Goal: Information Seeking & Learning: Learn about a topic

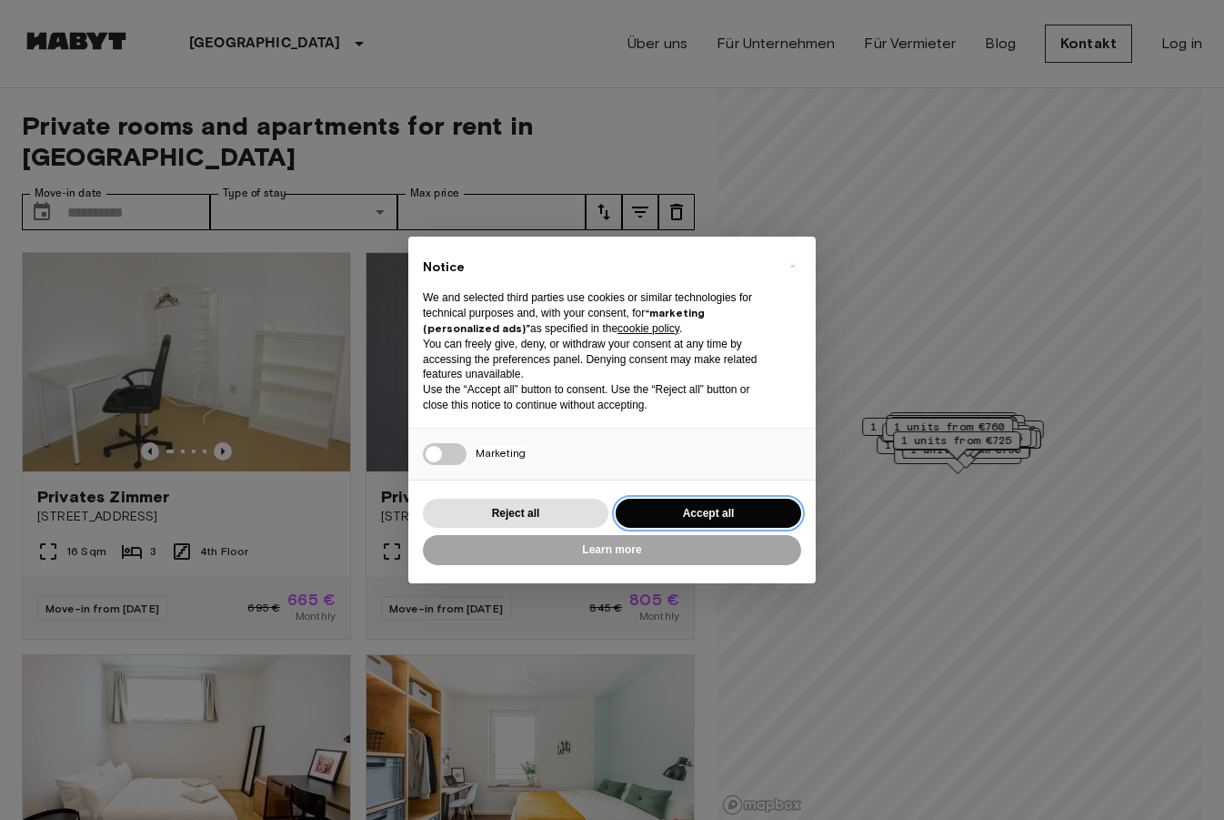
click at [714, 514] on button "Accept all" at bounding box center [709, 513] width 186 height 30
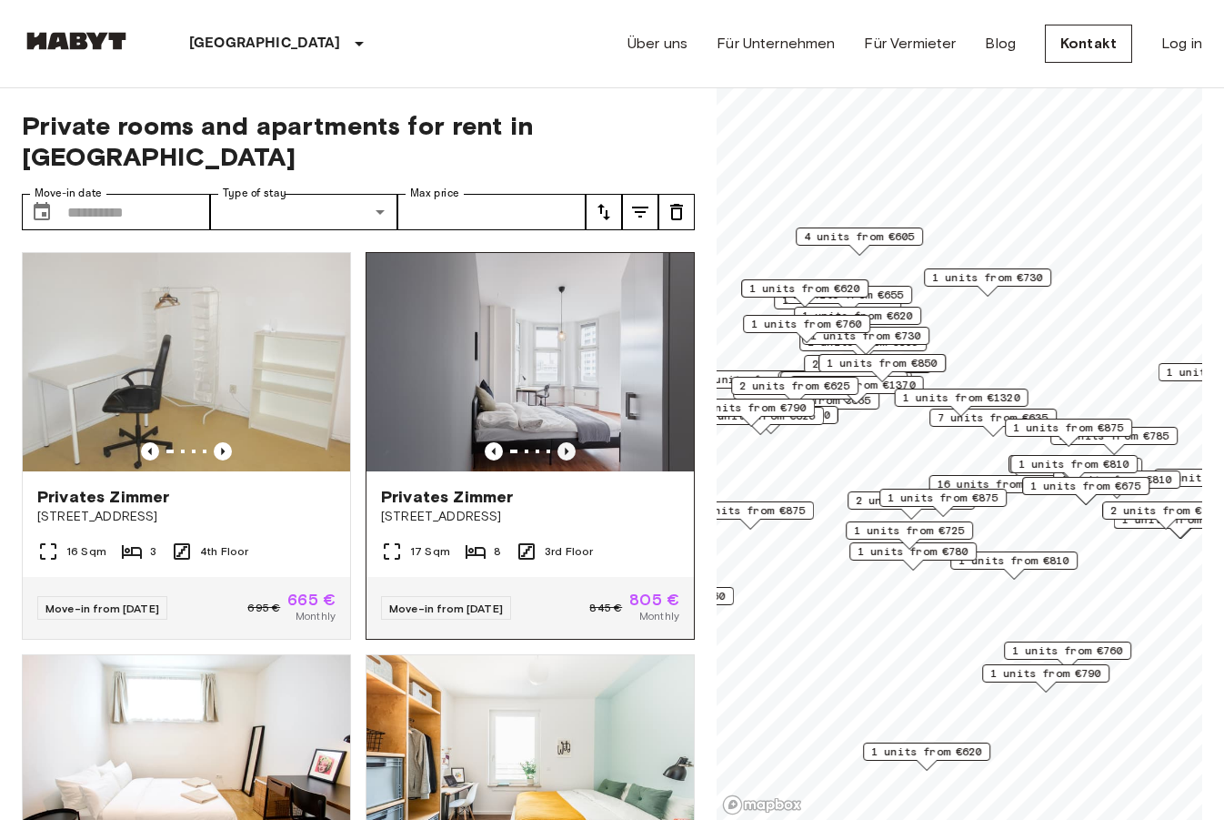
click at [567, 448] on icon "Previous image" at bounding box center [567, 451] width 4 height 7
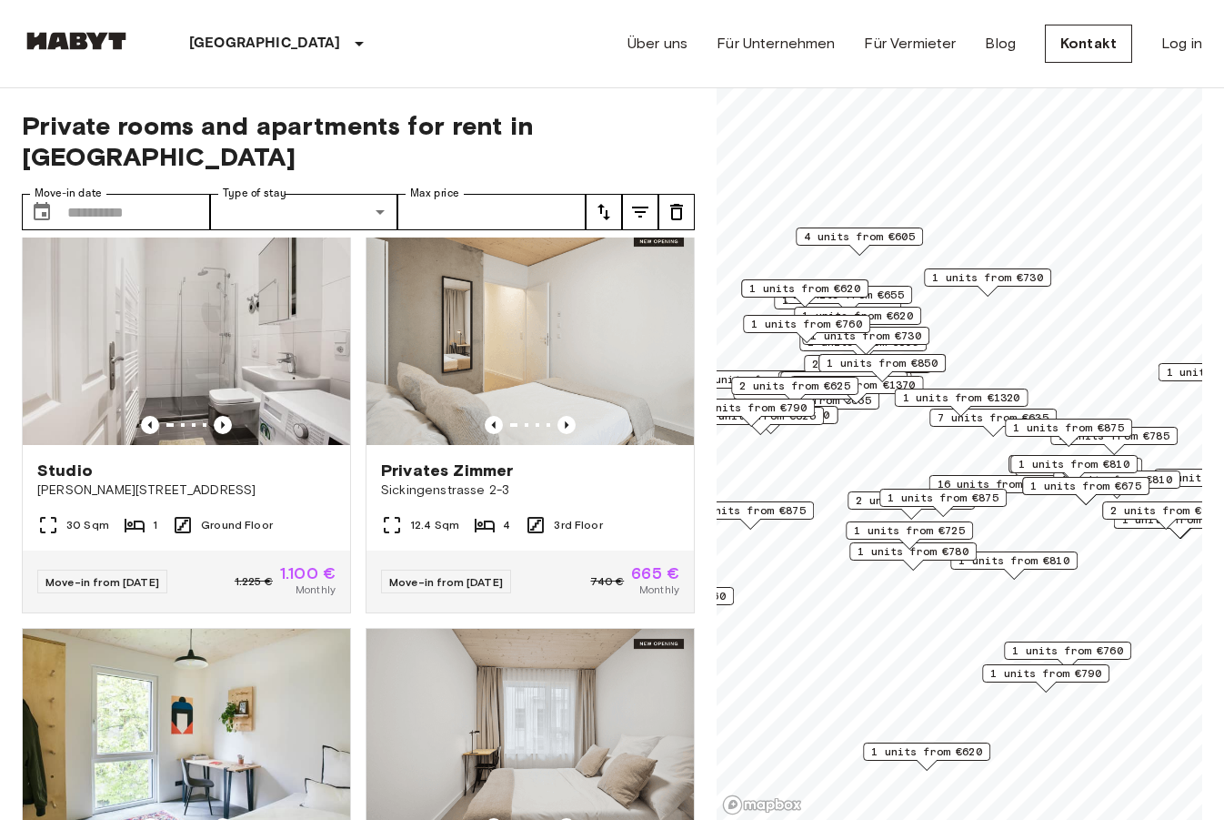
scroll to position [5248, 0]
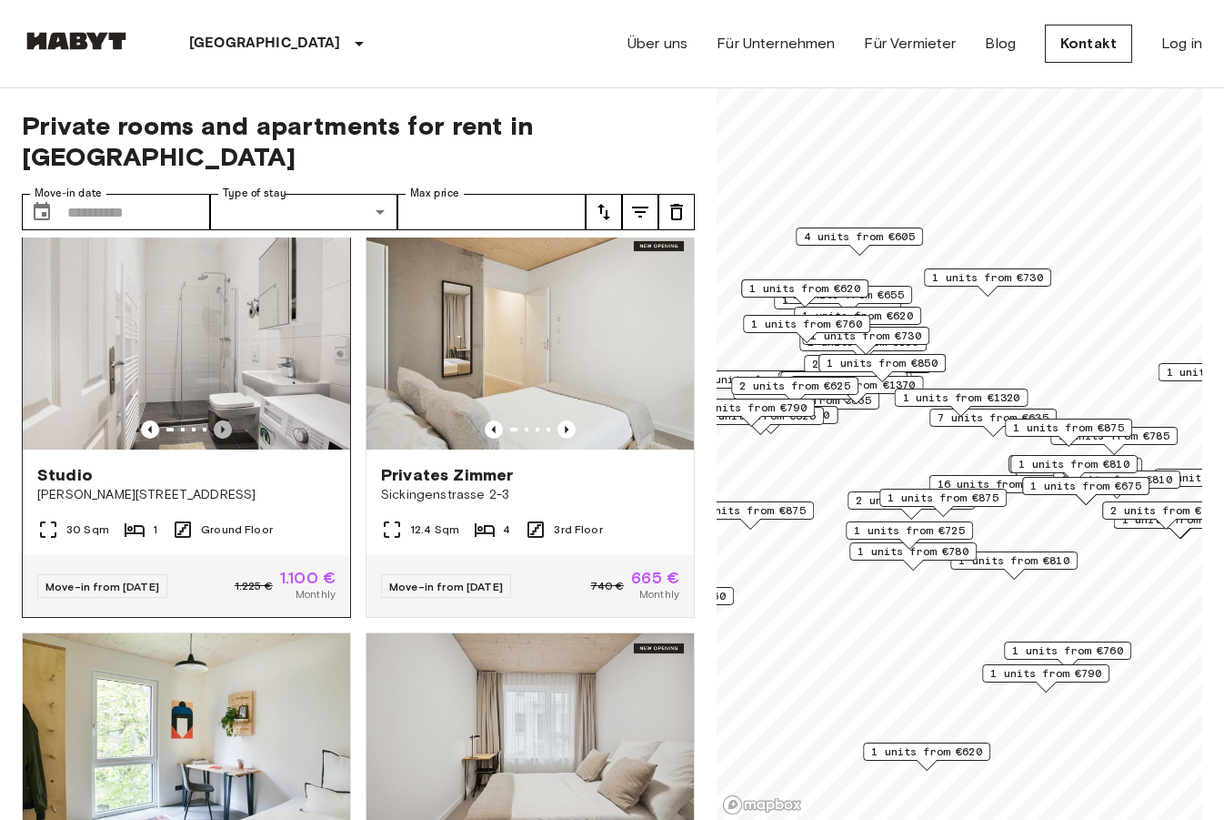
click at [225, 420] on icon "Previous image" at bounding box center [223, 429] width 18 height 18
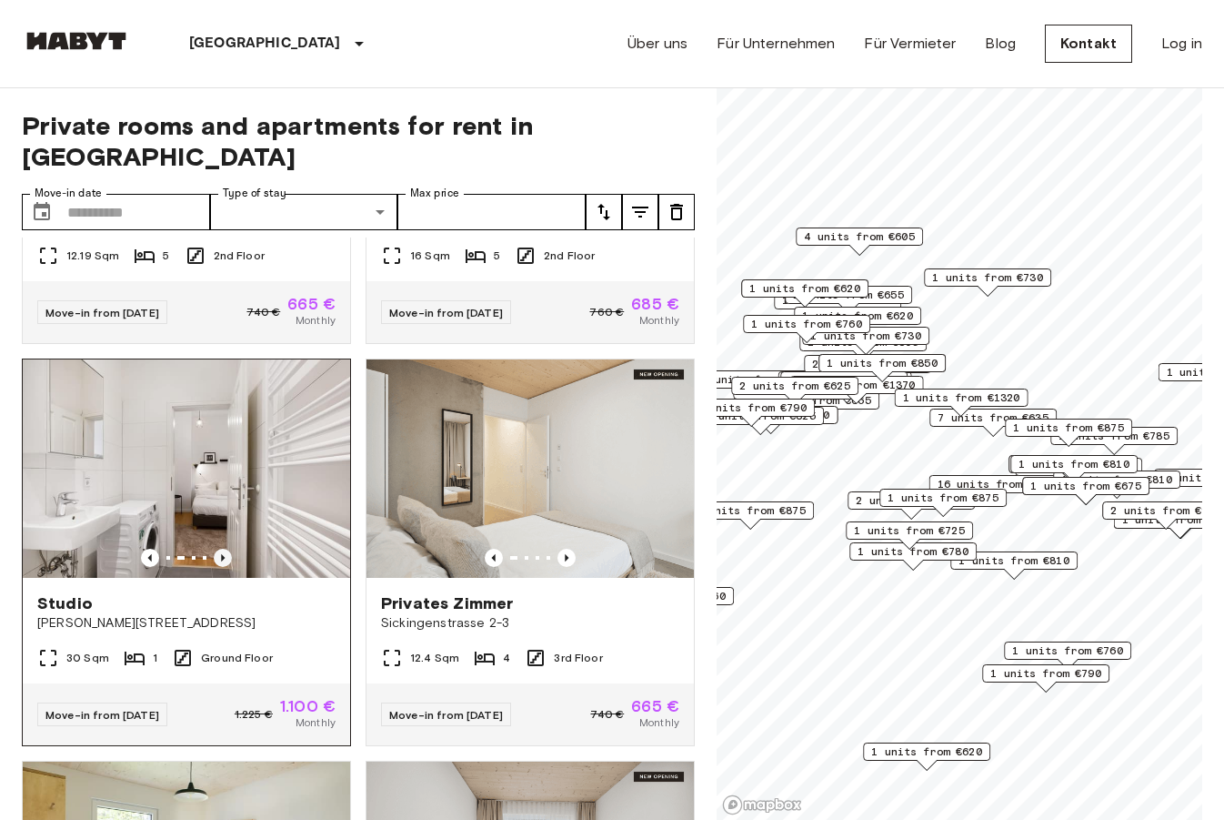
scroll to position [5143, 0]
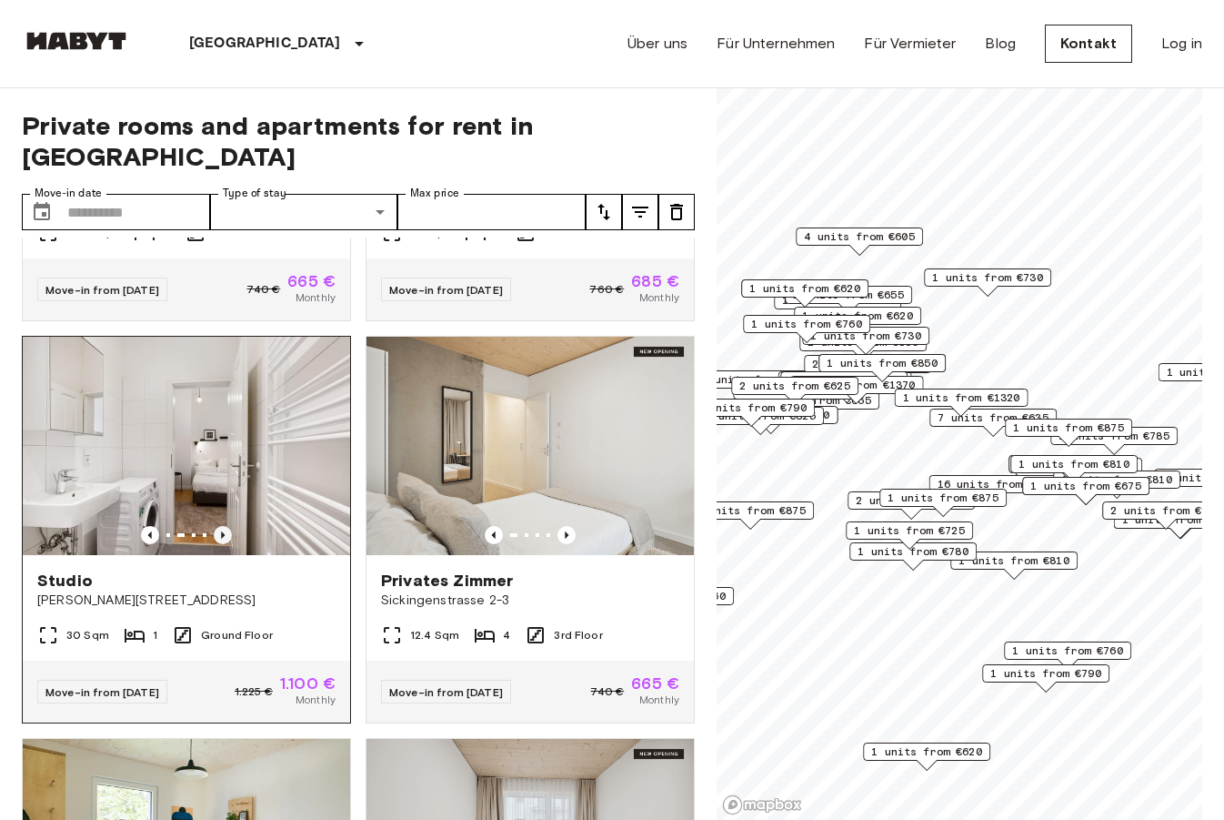
click at [225, 526] on icon "Previous image" at bounding box center [223, 535] width 18 height 18
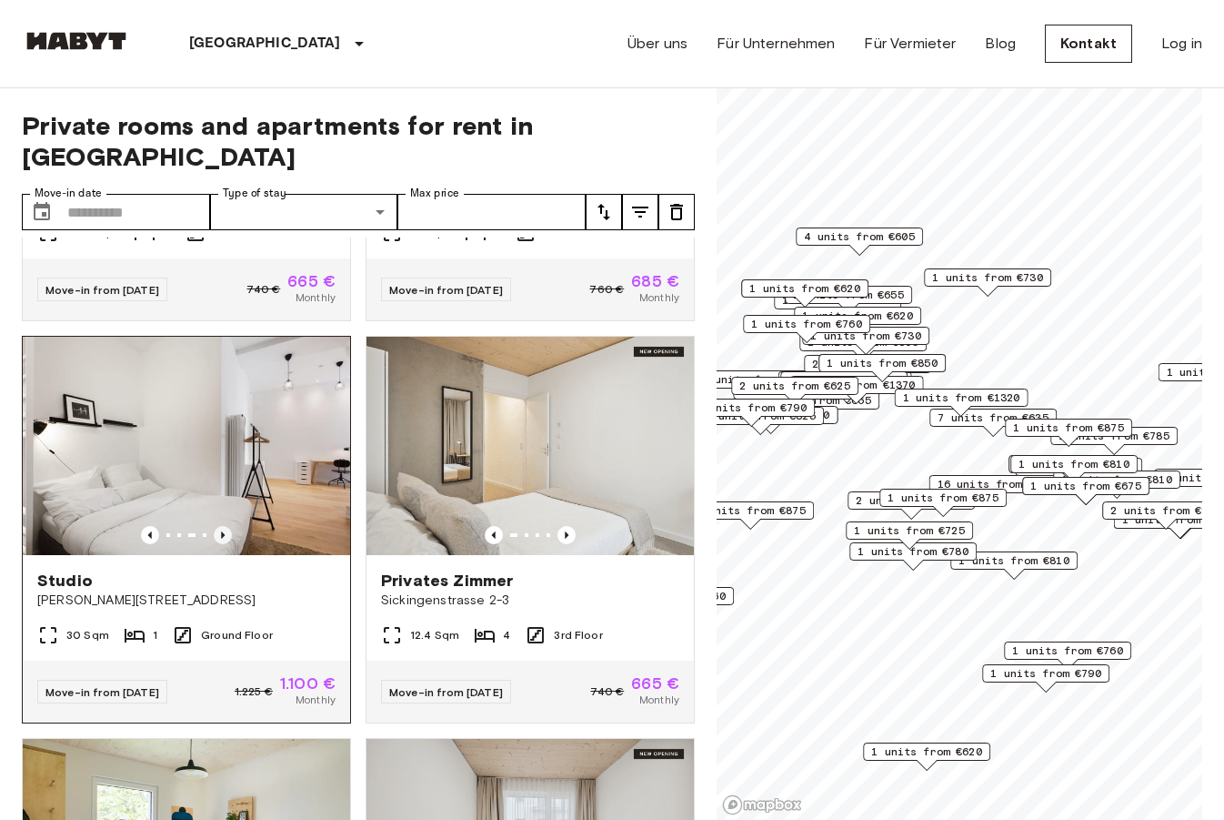
click at [225, 526] on icon "Previous image" at bounding box center [223, 535] width 18 height 18
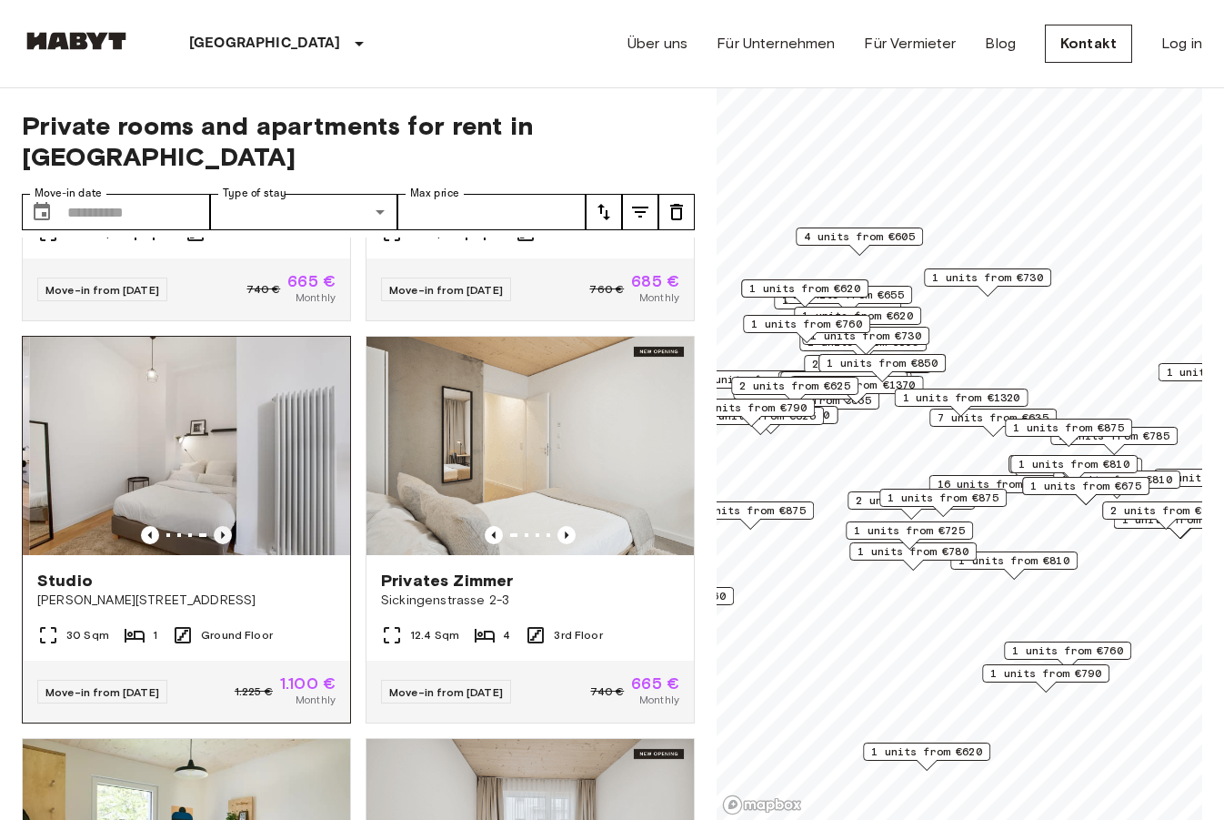
click at [225, 526] on icon "Previous image" at bounding box center [223, 535] width 18 height 18
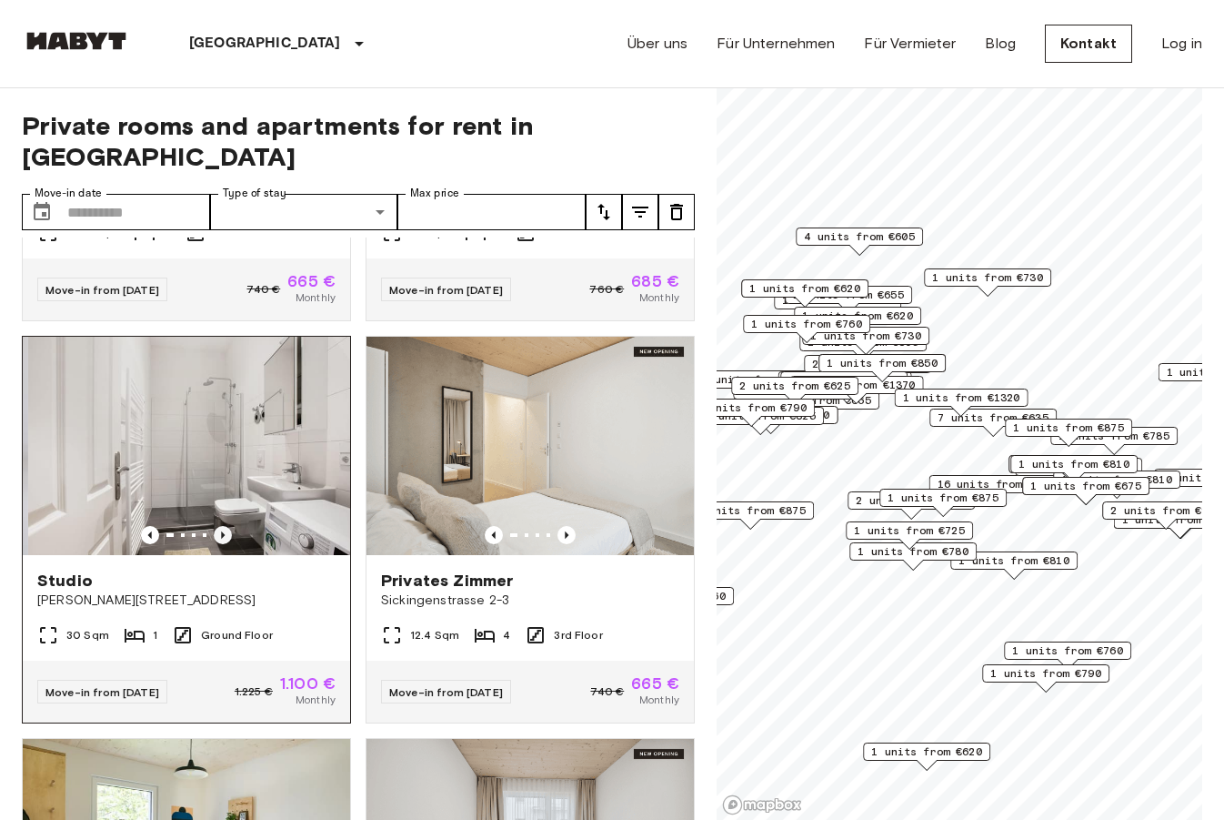
click at [225, 526] on icon "Previous image" at bounding box center [223, 535] width 18 height 18
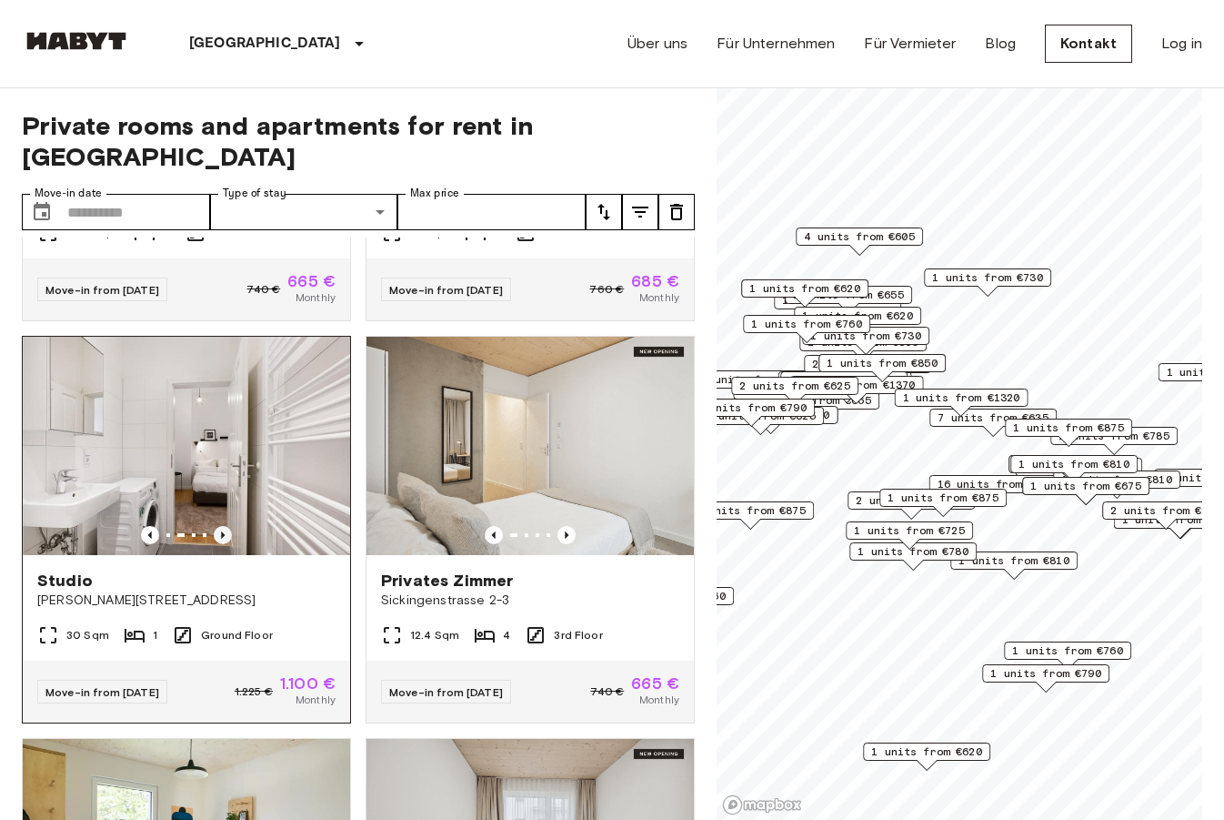
click at [225, 526] on icon "Previous image" at bounding box center [223, 535] width 18 height 18
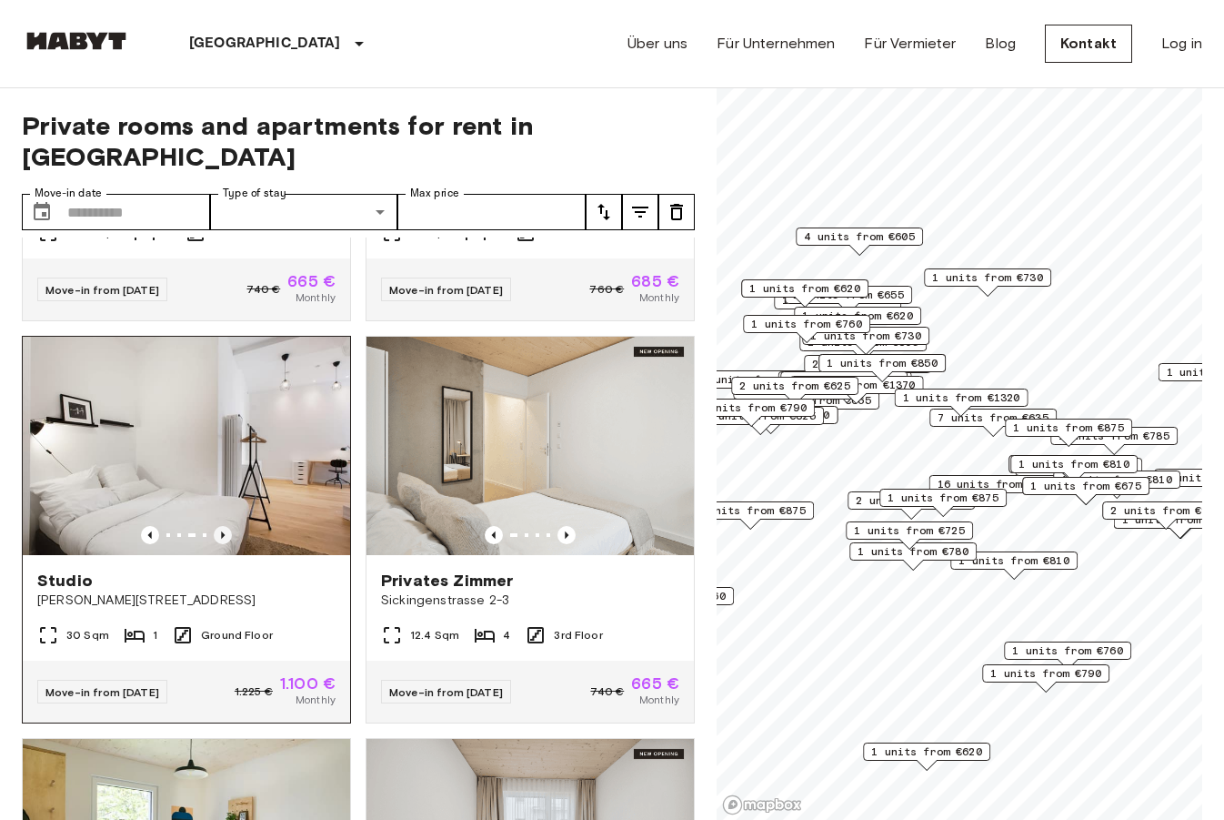
click at [225, 526] on icon "Previous image" at bounding box center [223, 535] width 18 height 18
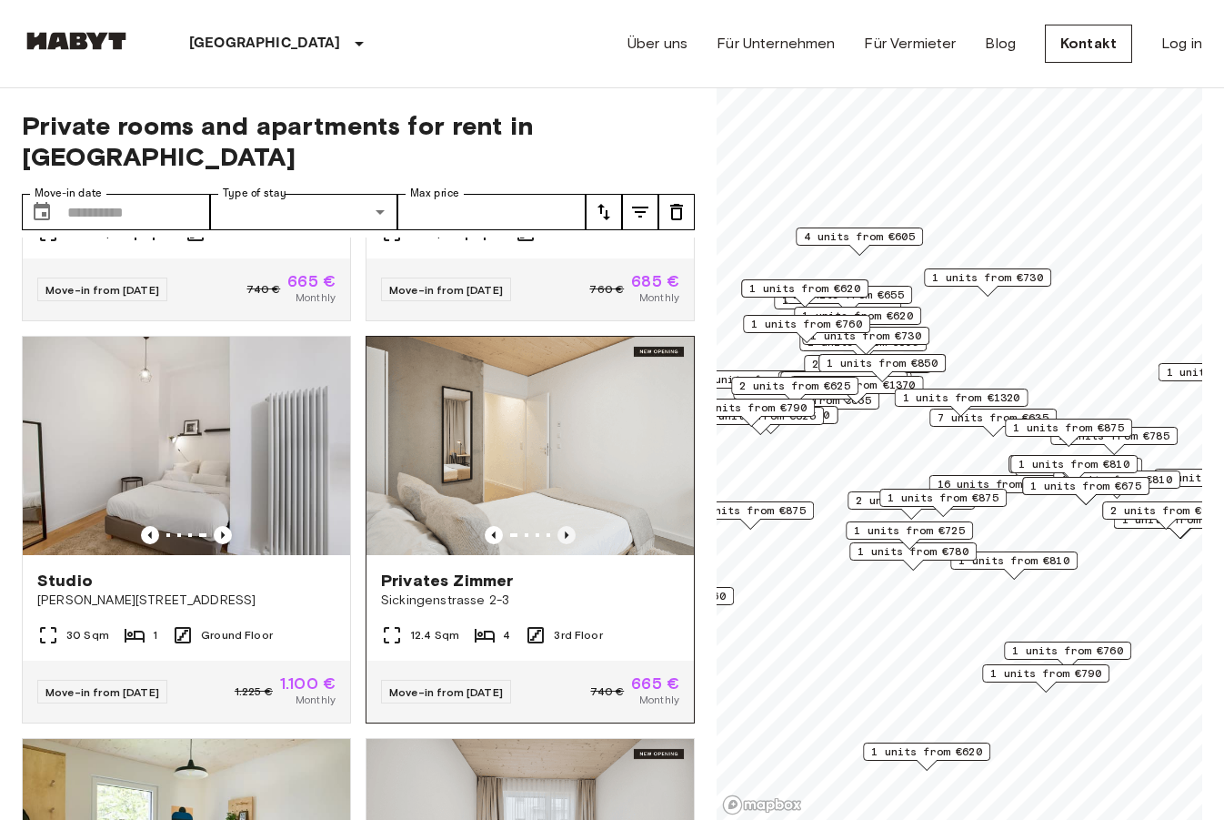
click at [568, 526] on icon "Previous image" at bounding box center [567, 535] width 18 height 18
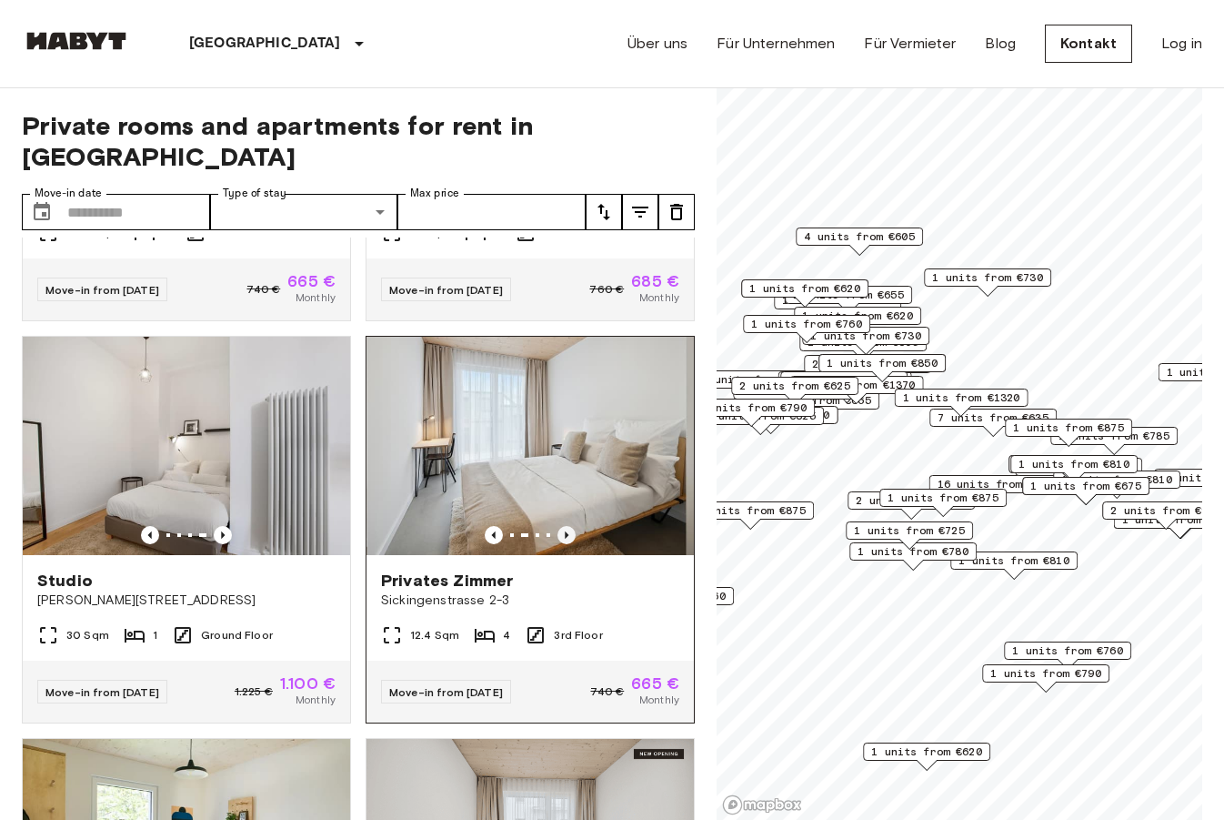
click at [568, 526] on icon "Previous image" at bounding box center [567, 535] width 18 height 18
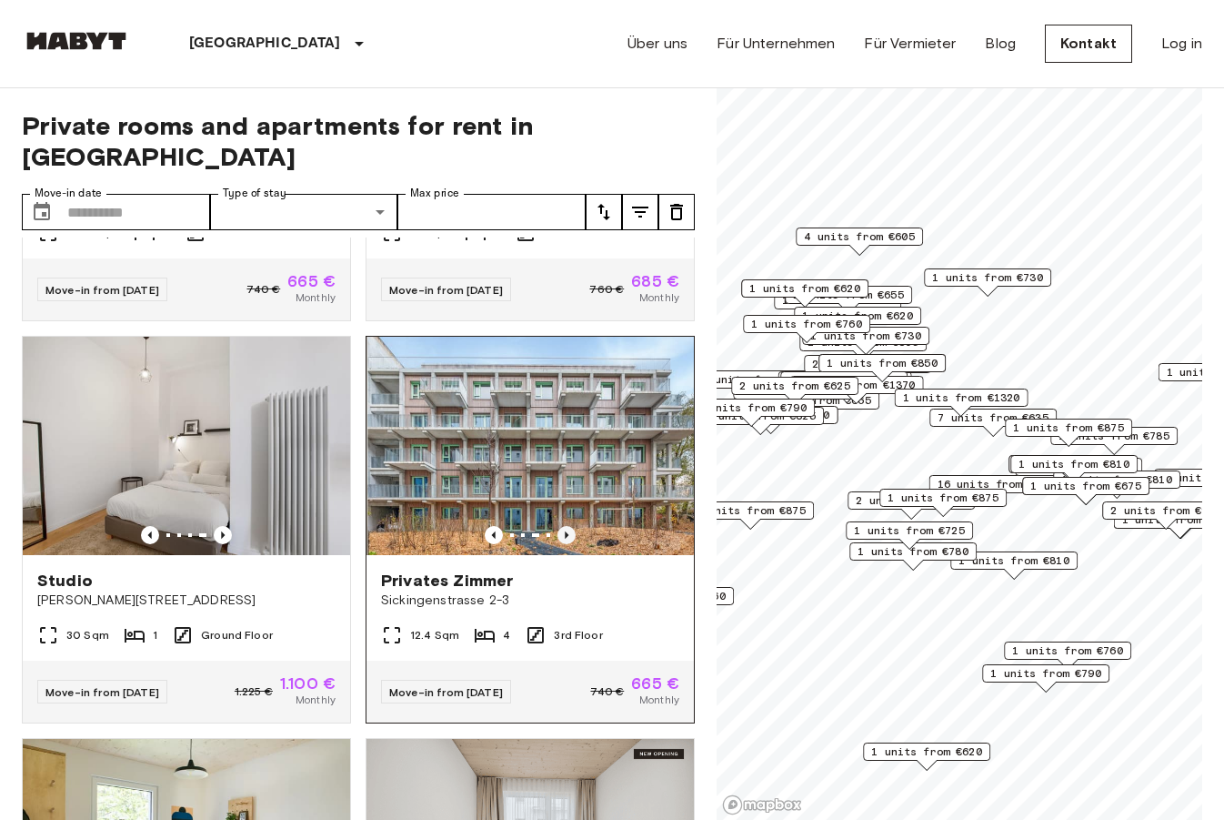
click at [568, 526] on icon "Previous image" at bounding box center [567, 535] width 18 height 18
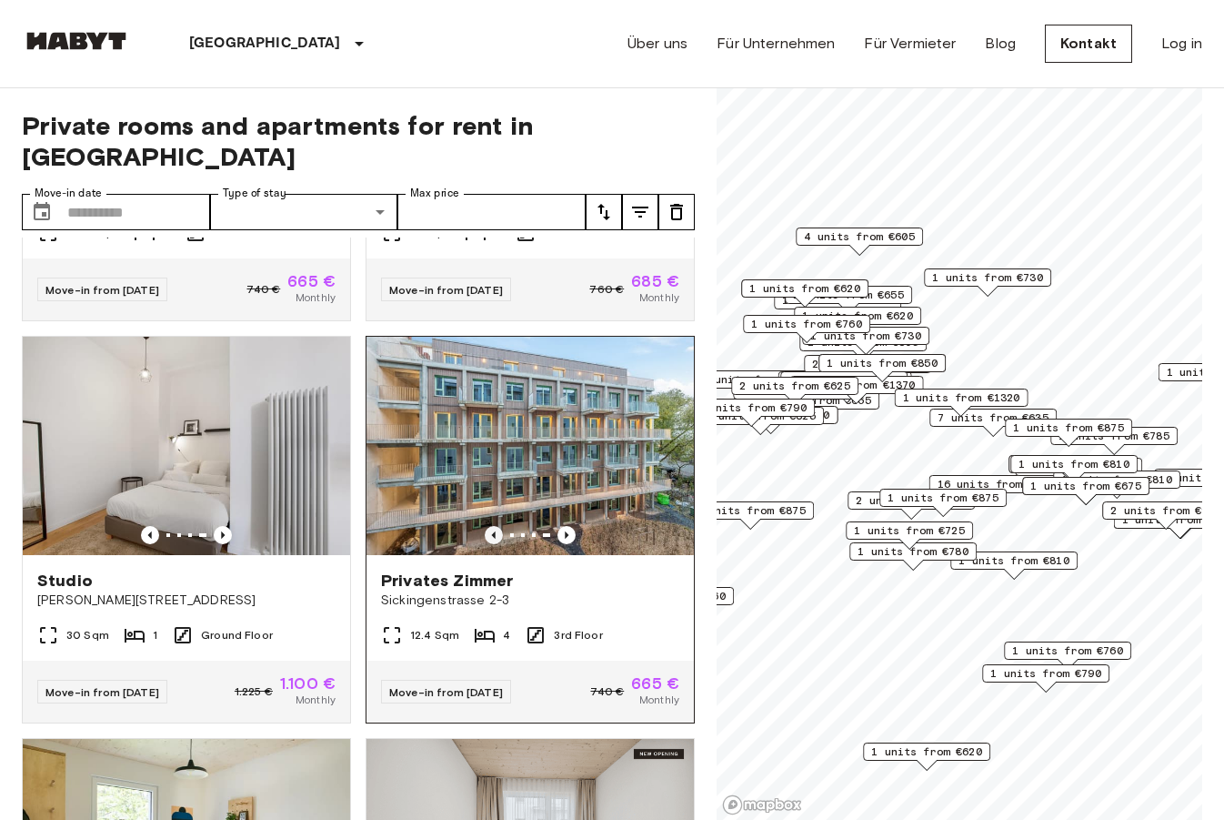
click at [495, 531] on icon "Previous image" at bounding box center [494, 534] width 4 height 7
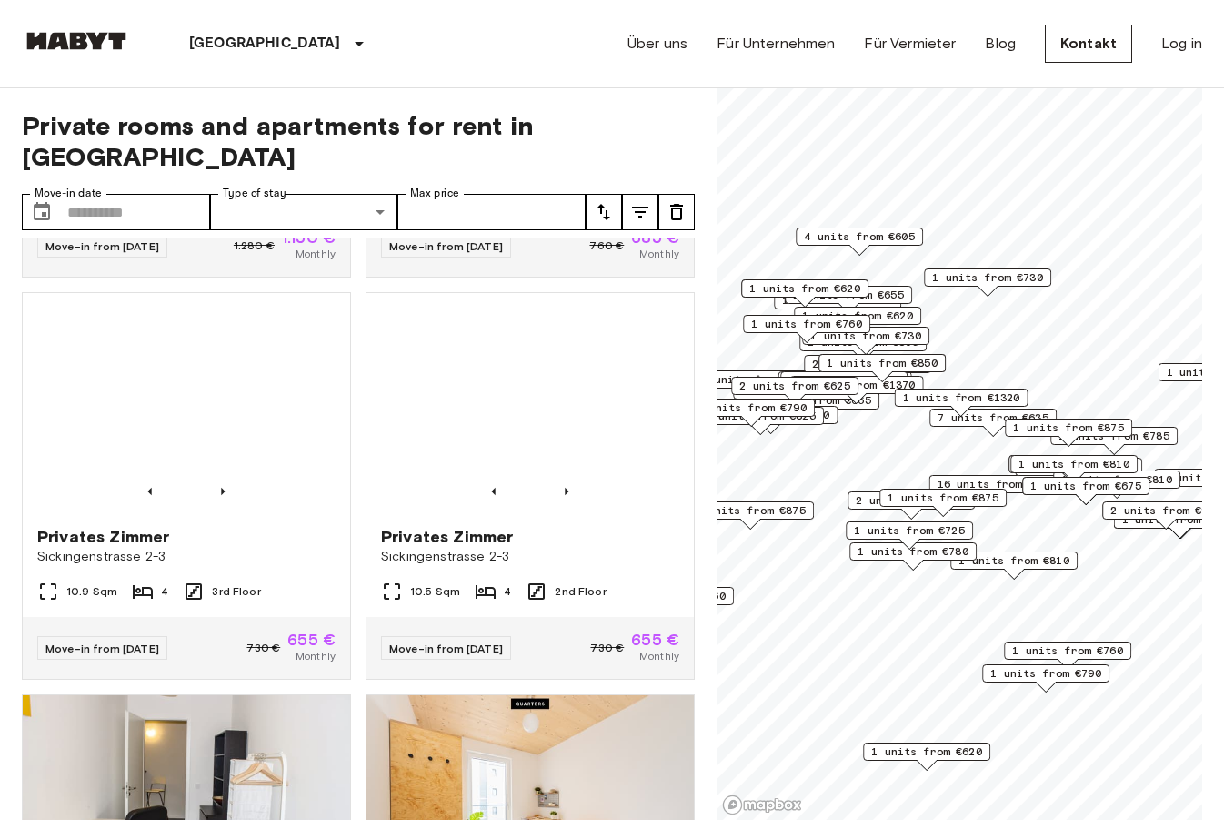
scroll to position [6389, 0]
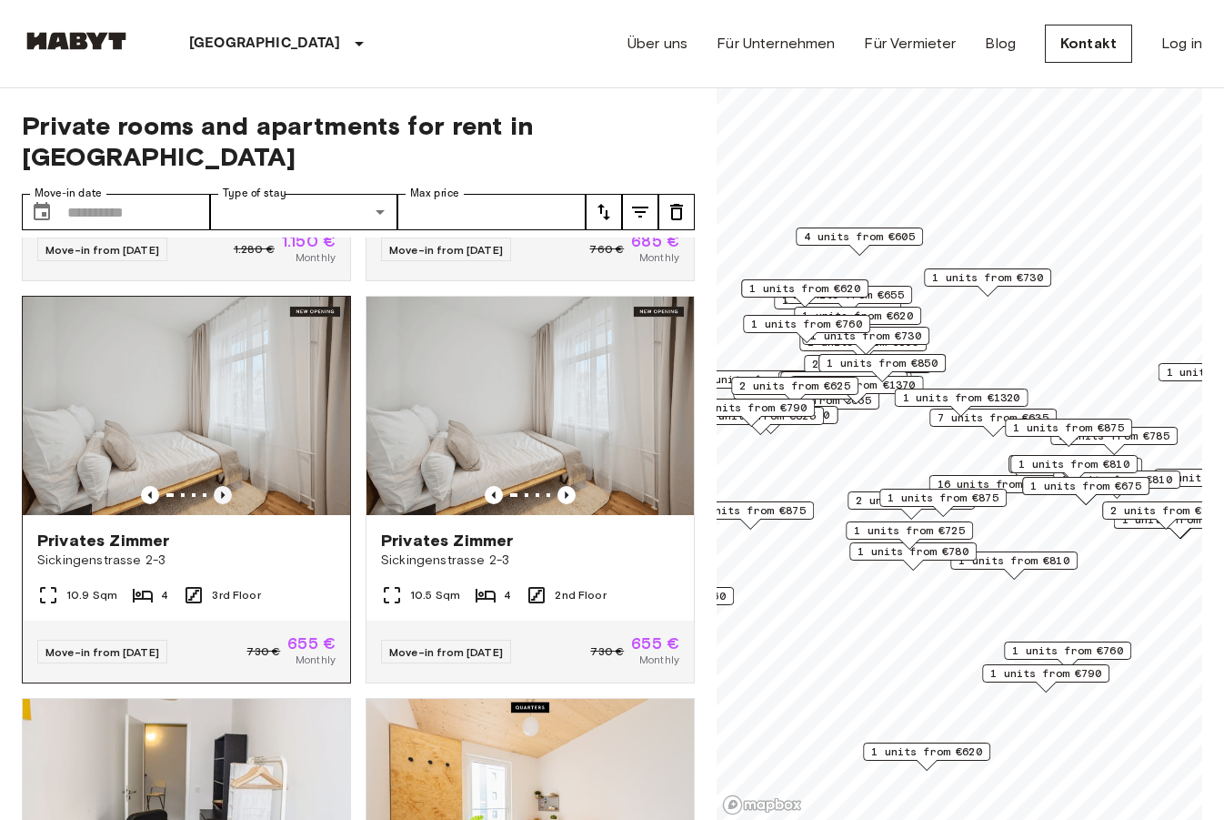
click at [222, 486] on icon "Previous image" at bounding box center [223, 495] width 18 height 18
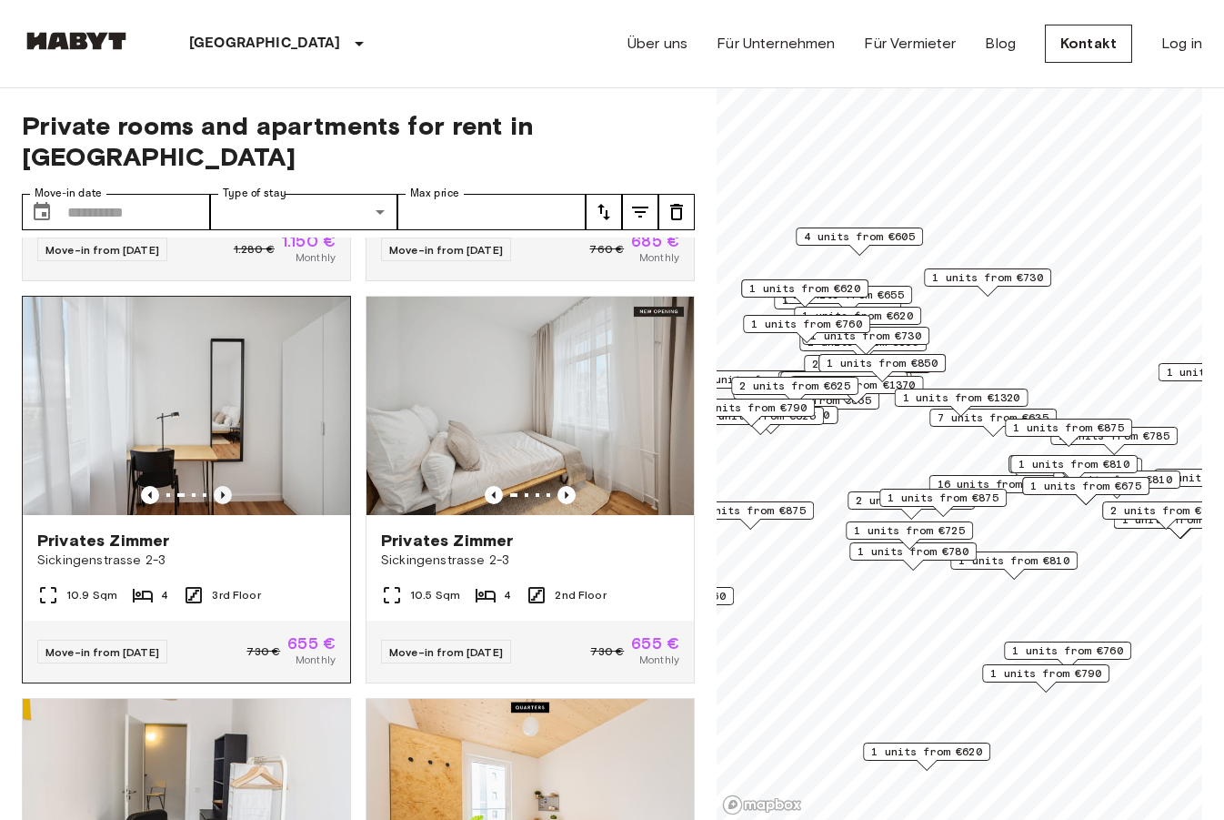
click at [222, 486] on icon "Previous image" at bounding box center [223, 495] width 18 height 18
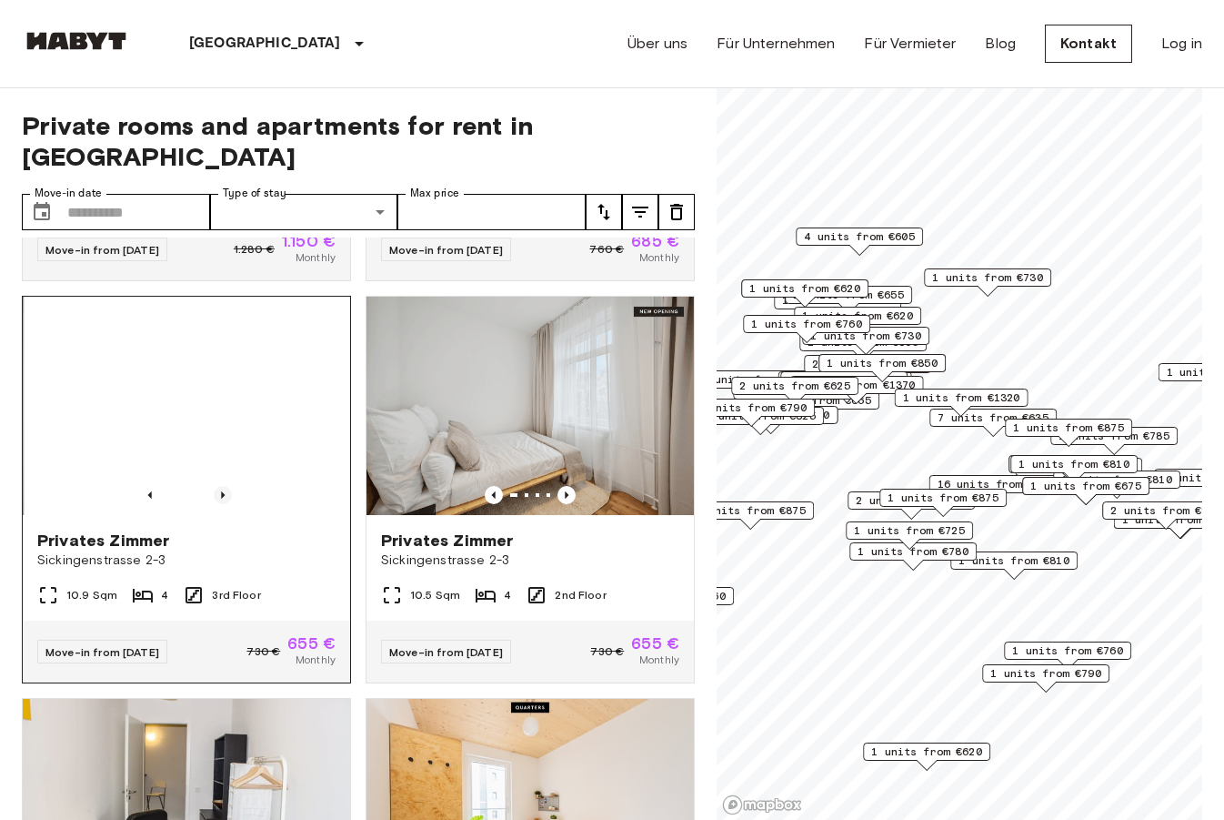
click at [222, 486] on icon "Previous image" at bounding box center [223, 495] width 18 height 18
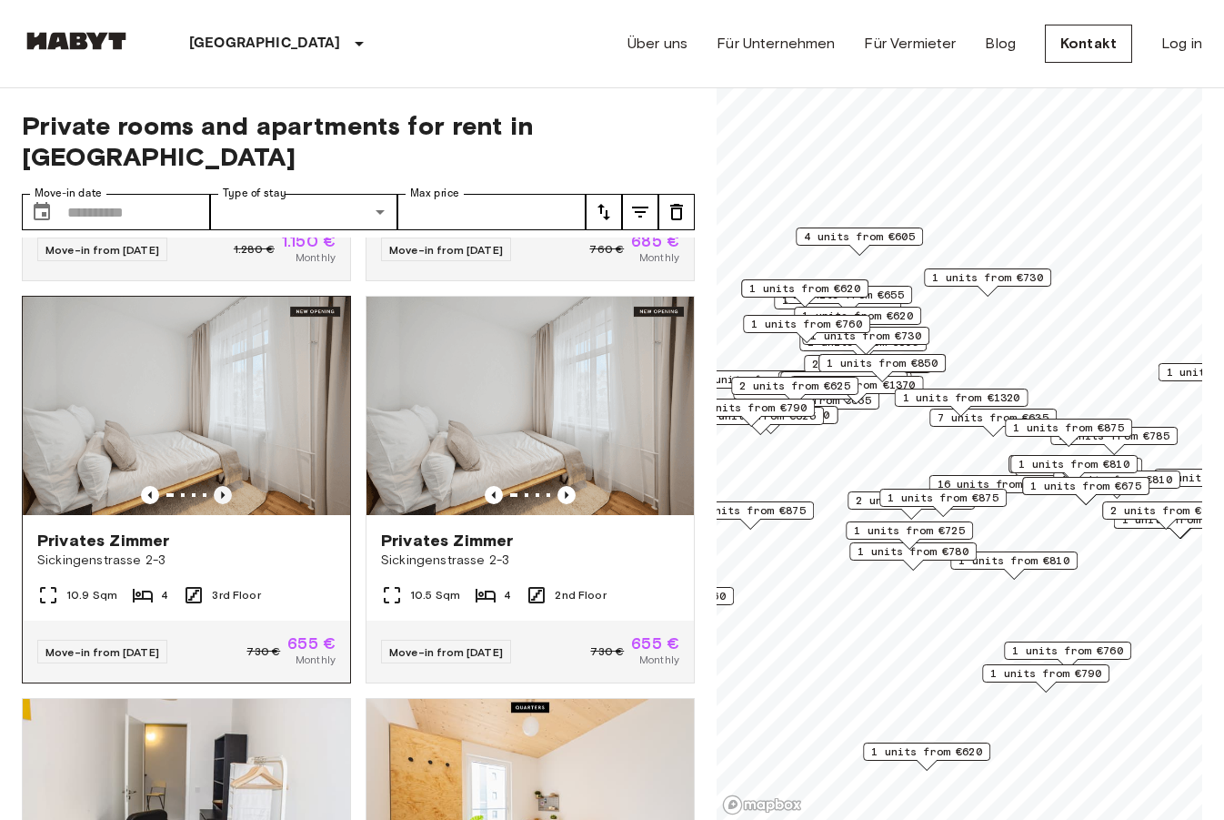
click at [222, 486] on icon "Previous image" at bounding box center [223, 495] width 18 height 18
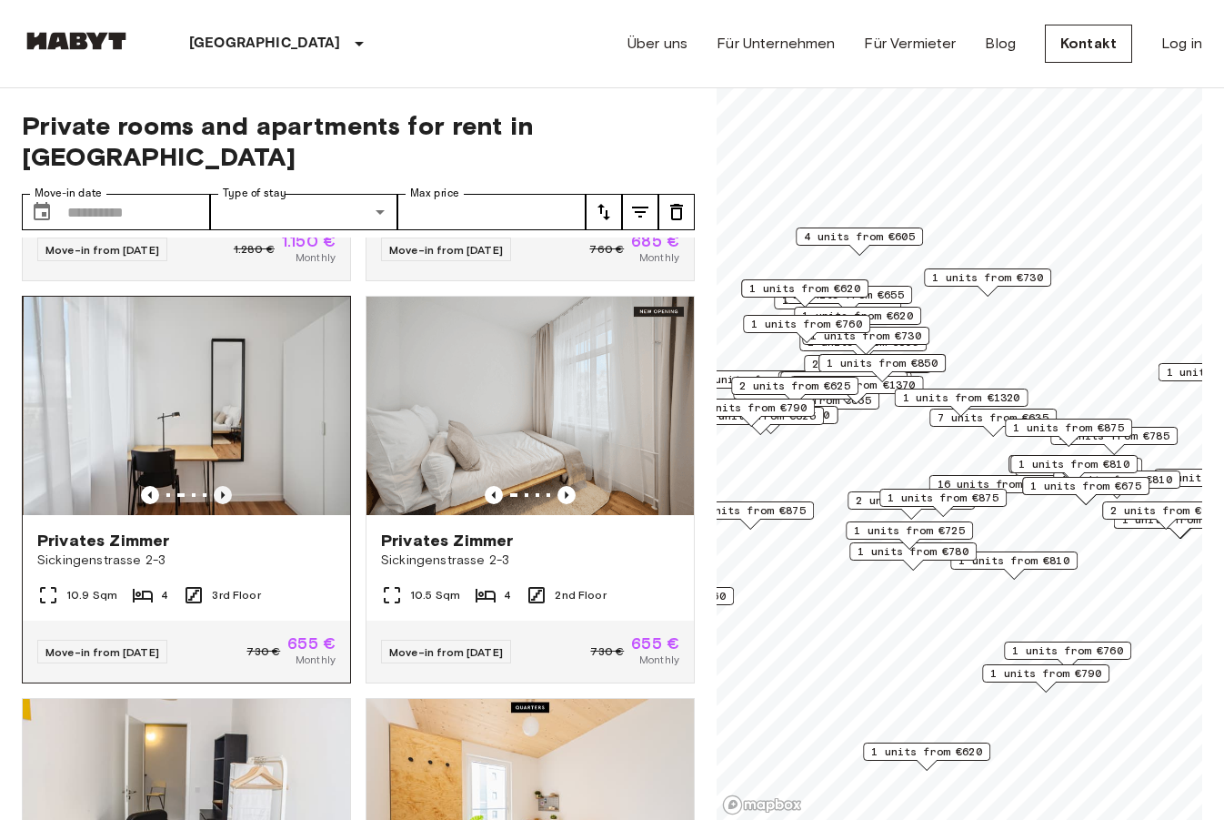
click at [222, 486] on icon "Previous image" at bounding box center [223, 495] width 18 height 18
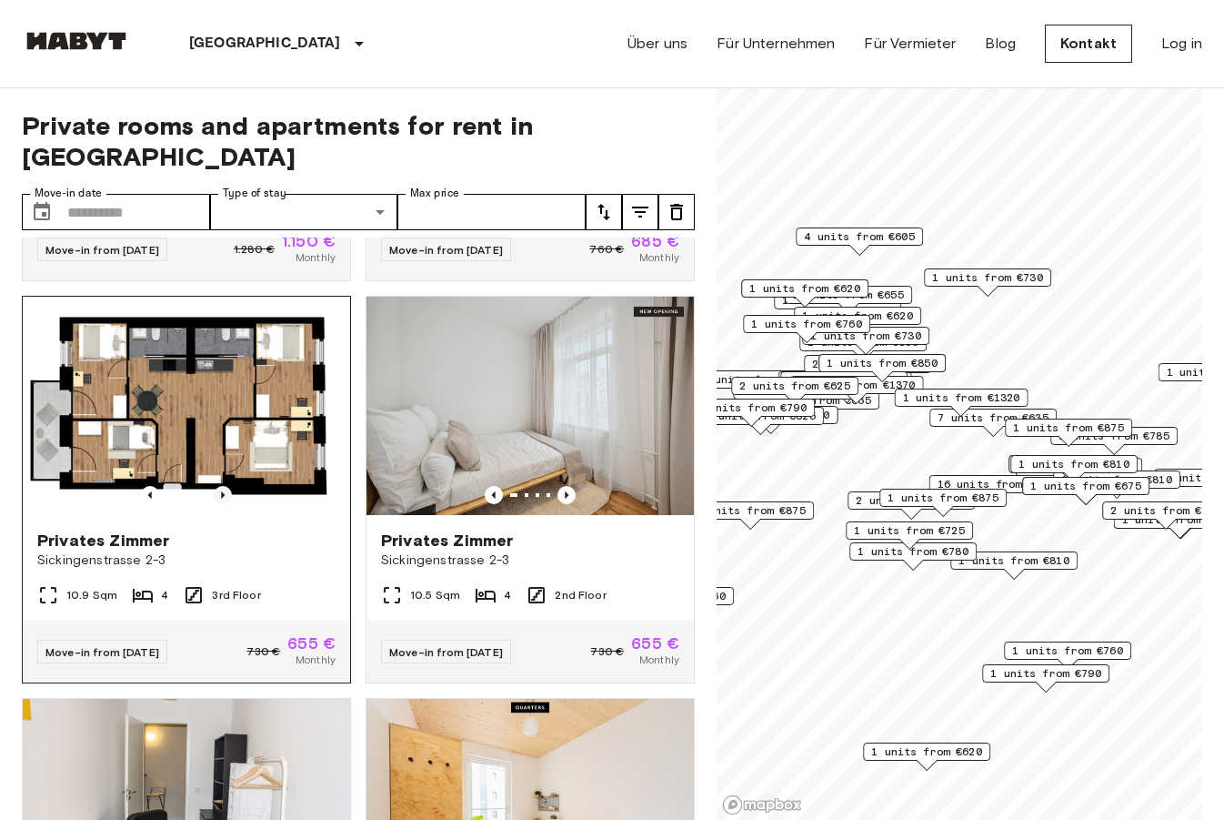
click at [222, 486] on icon "Previous image" at bounding box center [223, 495] width 18 height 18
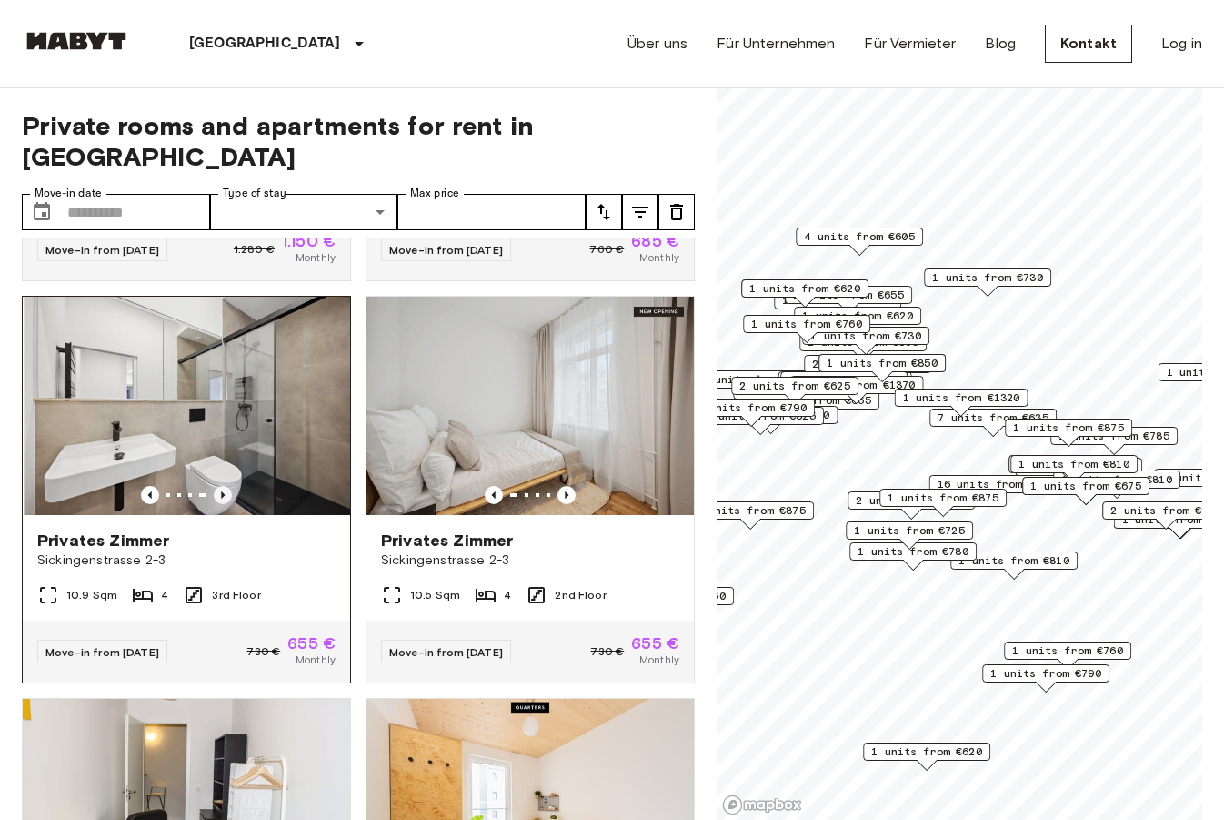
click at [222, 486] on icon "Previous image" at bounding box center [223, 495] width 18 height 18
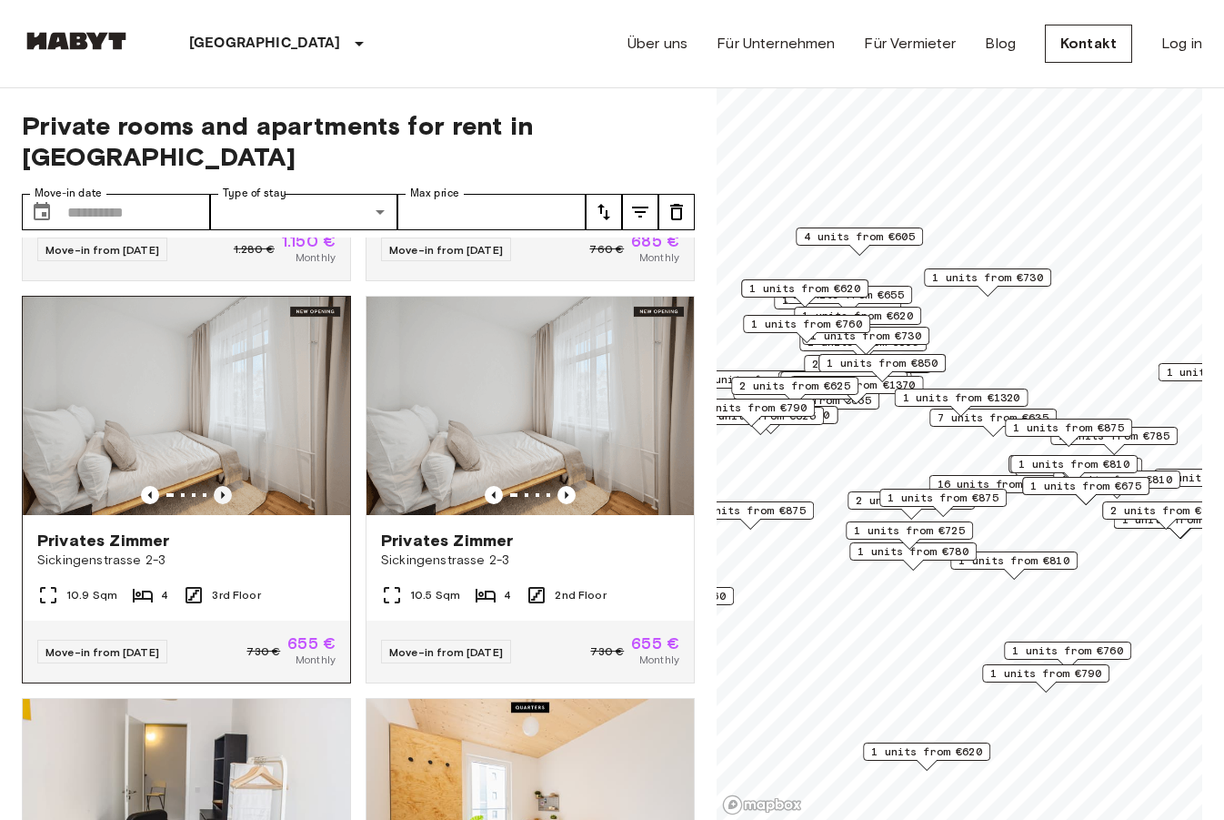
click at [222, 486] on icon "Previous image" at bounding box center [223, 495] width 18 height 18
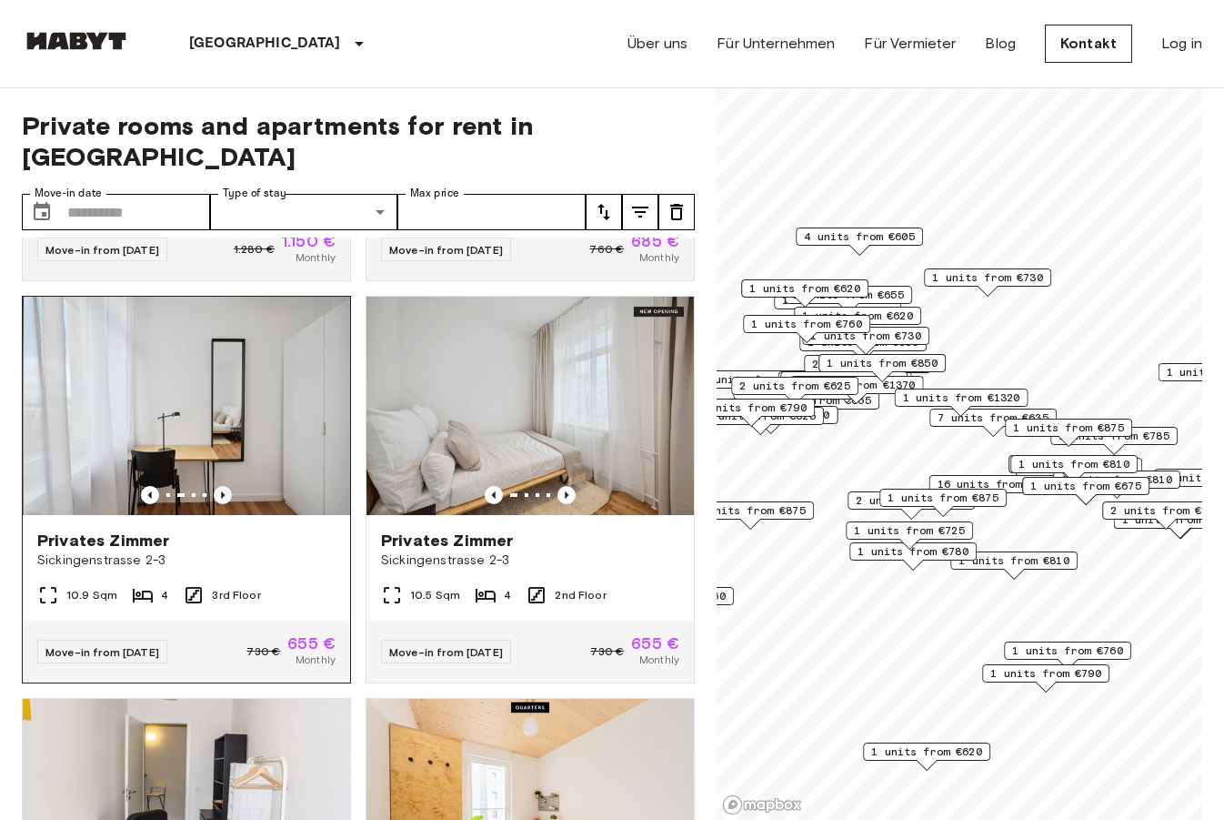
click at [222, 486] on icon "Previous image" at bounding box center [223, 495] width 18 height 18
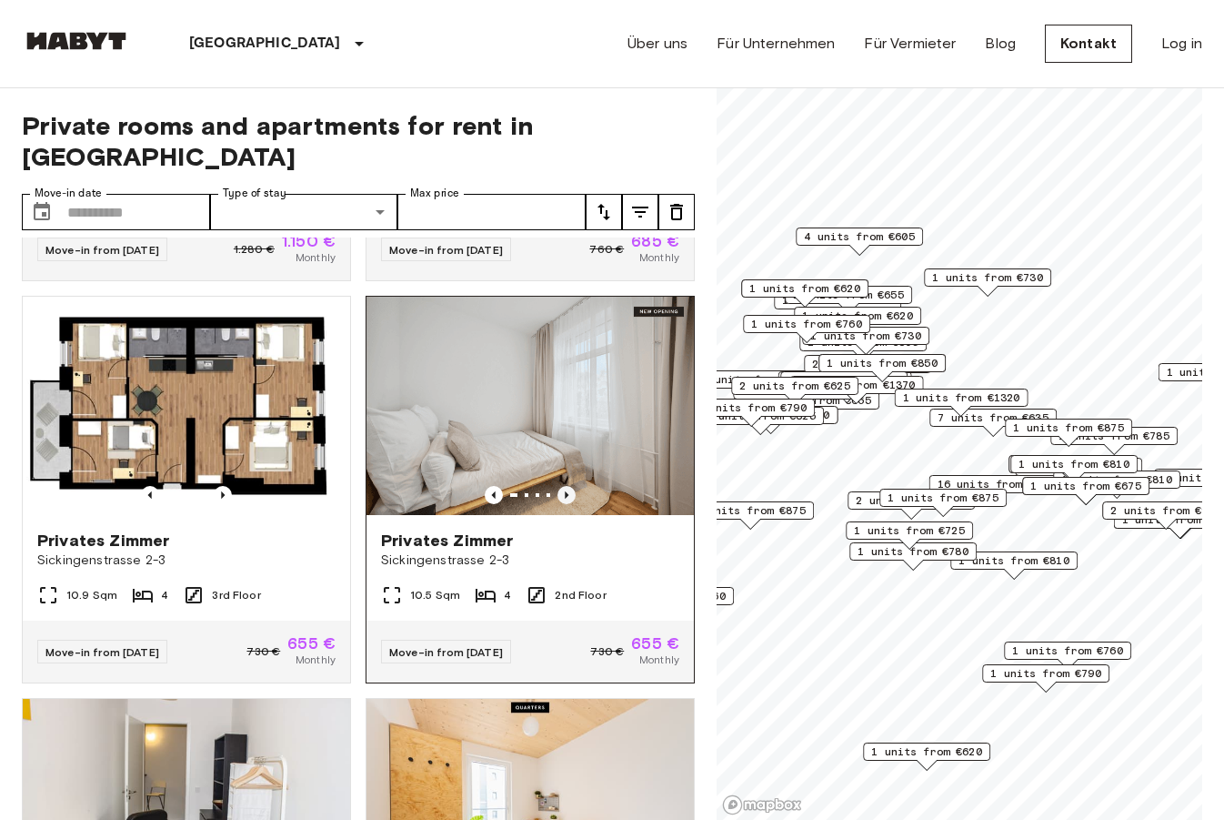
click at [563, 486] on icon "Previous image" at bounding box center [567, 495] width 18 height 18
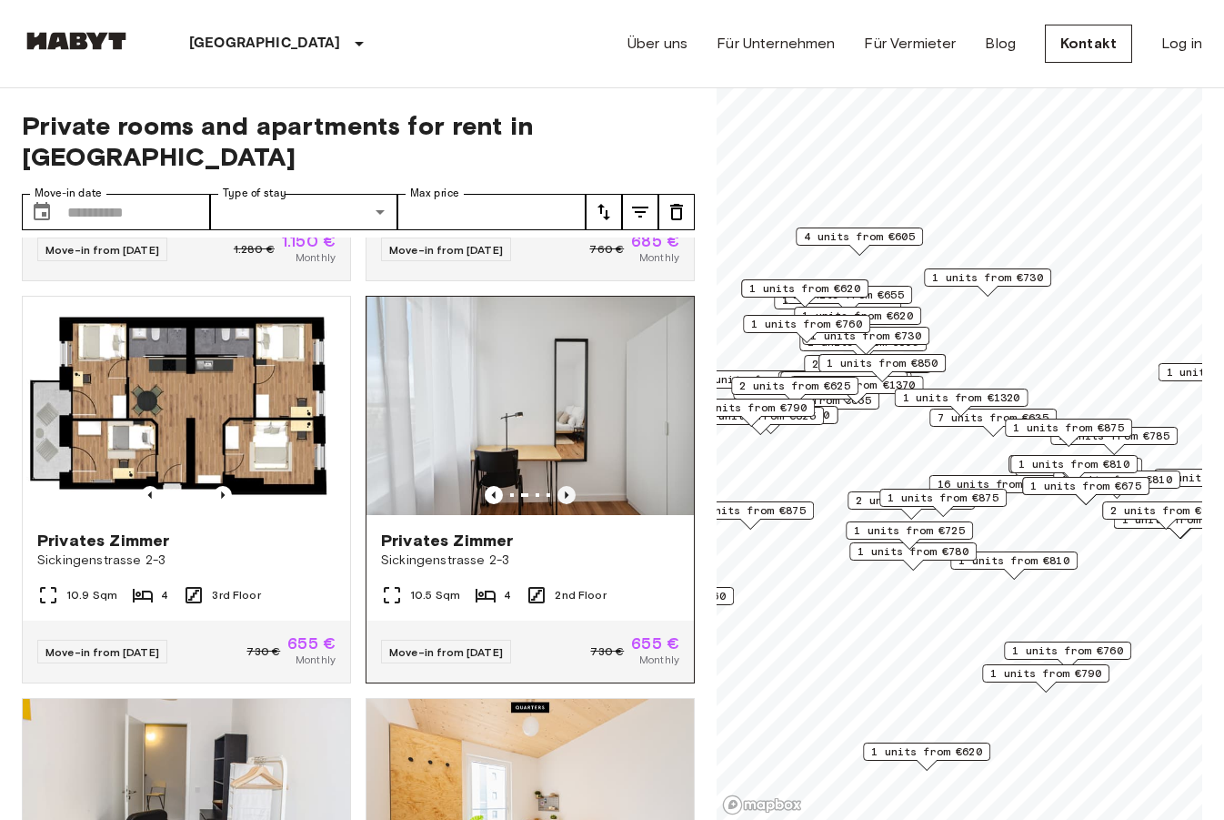
click at [567, 486] on icon "Previous image" at bounding box center [567, 495] width 18 height 18
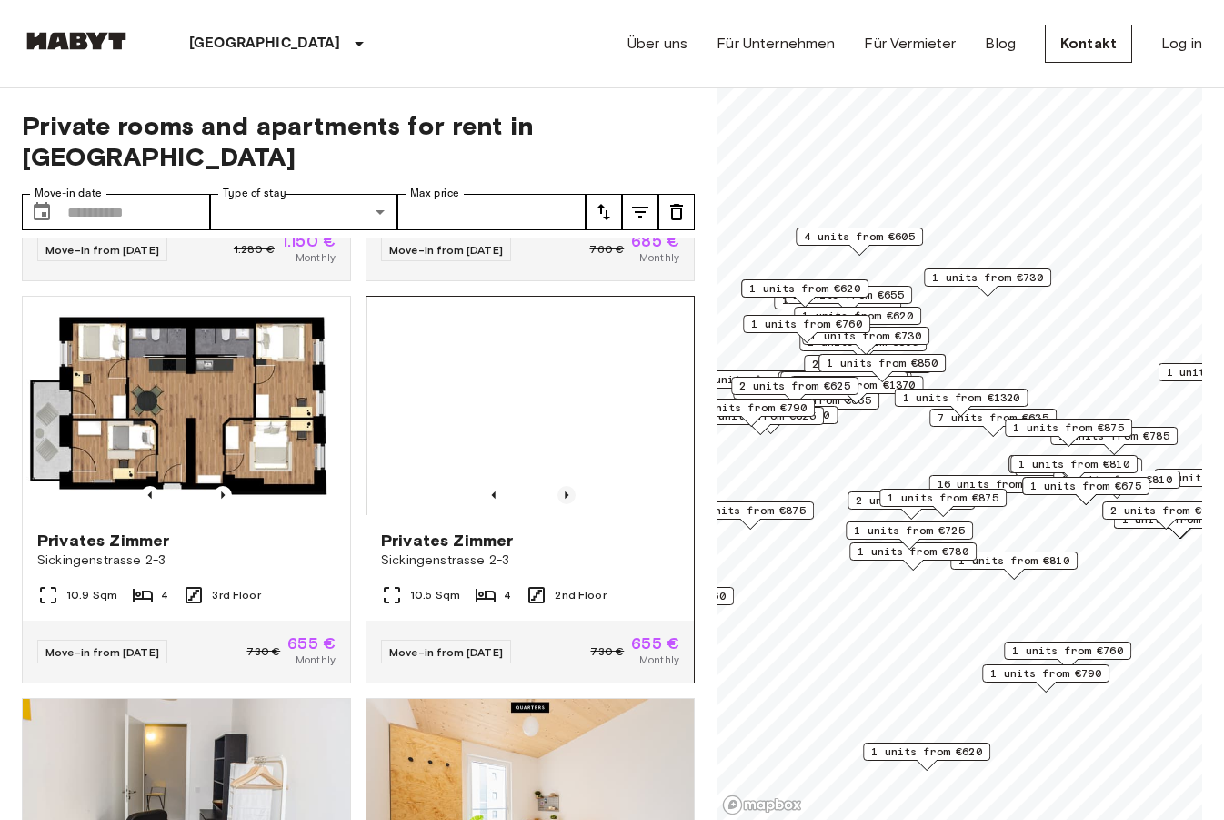
click at [567, 486] on icon "Previous image" at bounding box center [567, 495] width 18 height 18
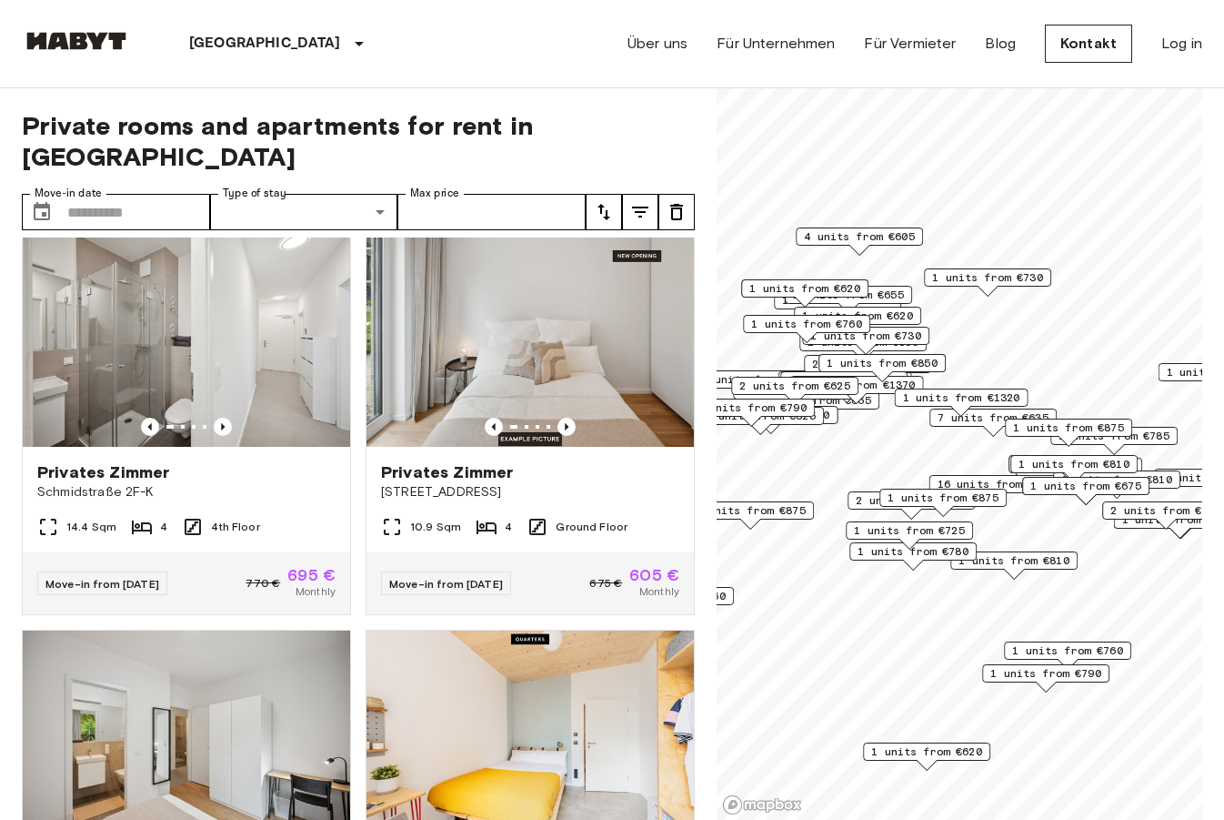
scroll to position [8695, 0]
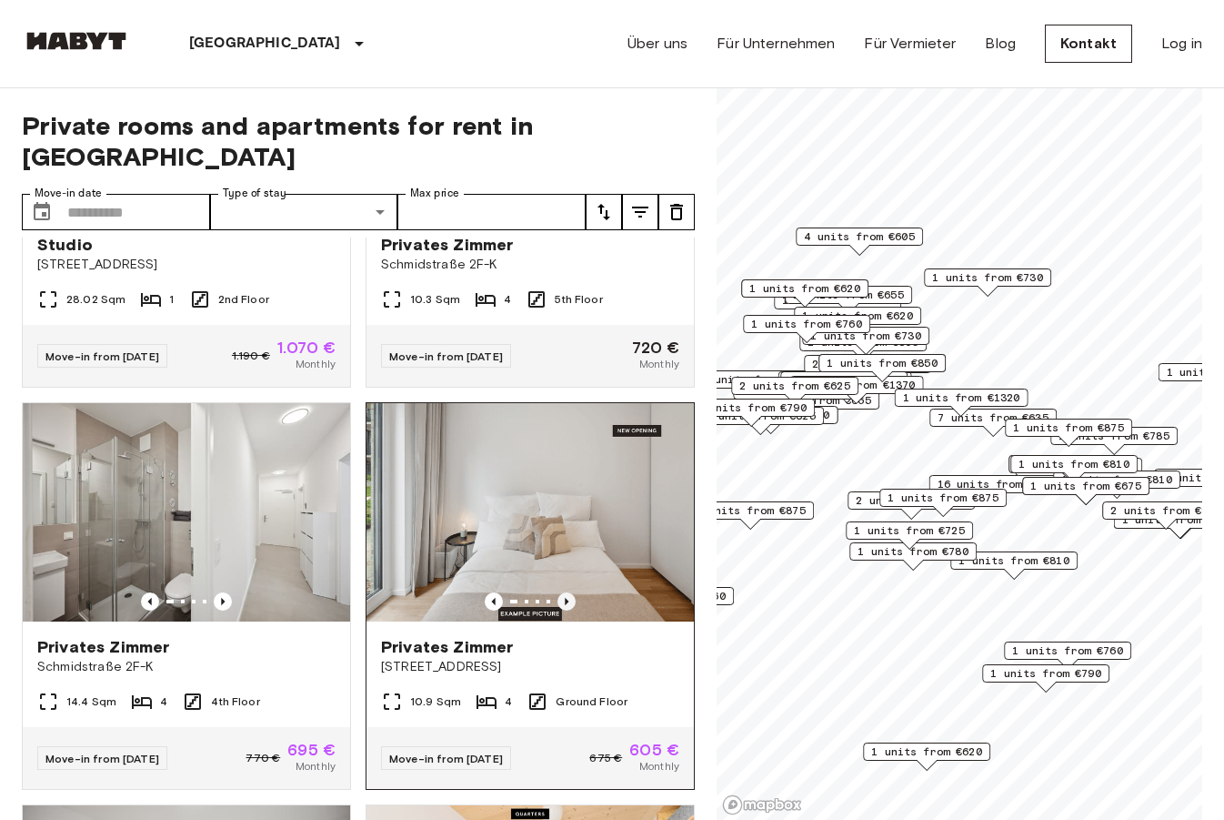
click at [568, 592] on icon "Previous image" at bounding box center [567, 601] width 18 height 18
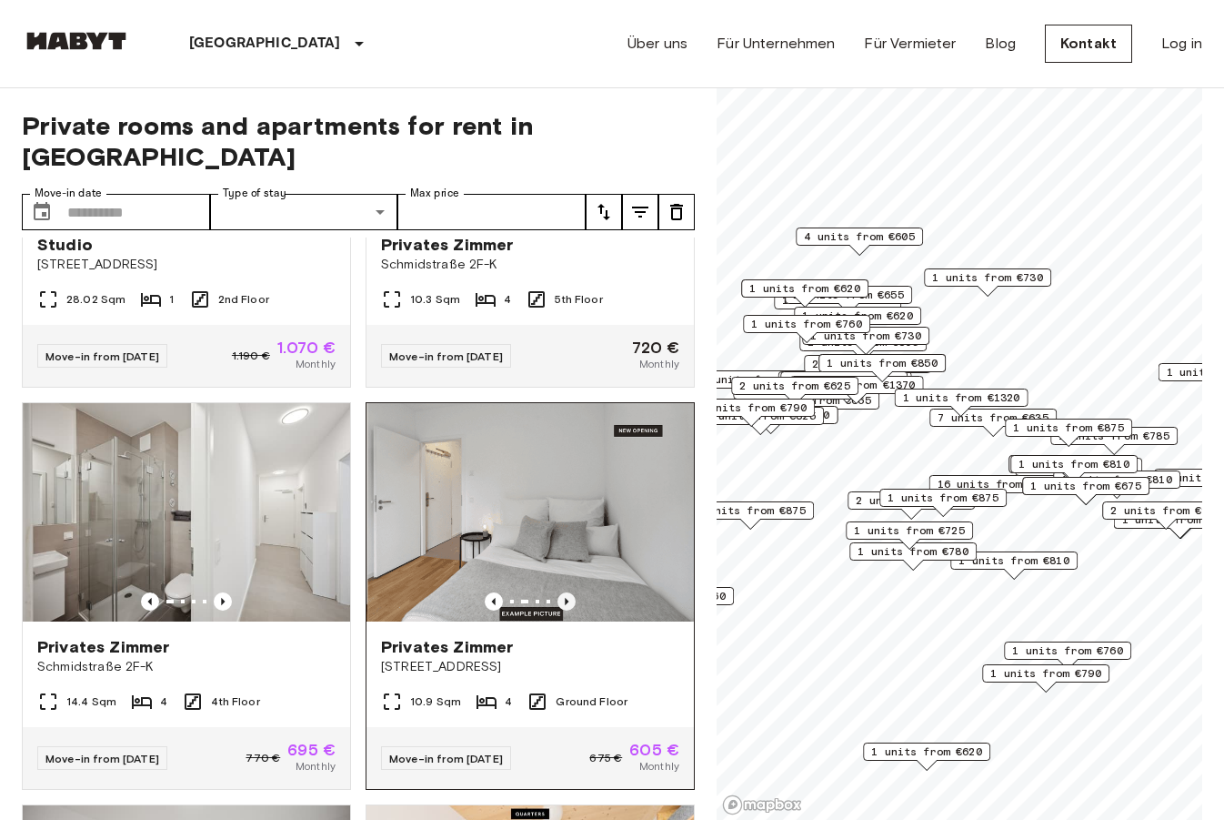
click at [568, 592] on icon "Previous image" at bounding box center [567, 601] width 18 height 18
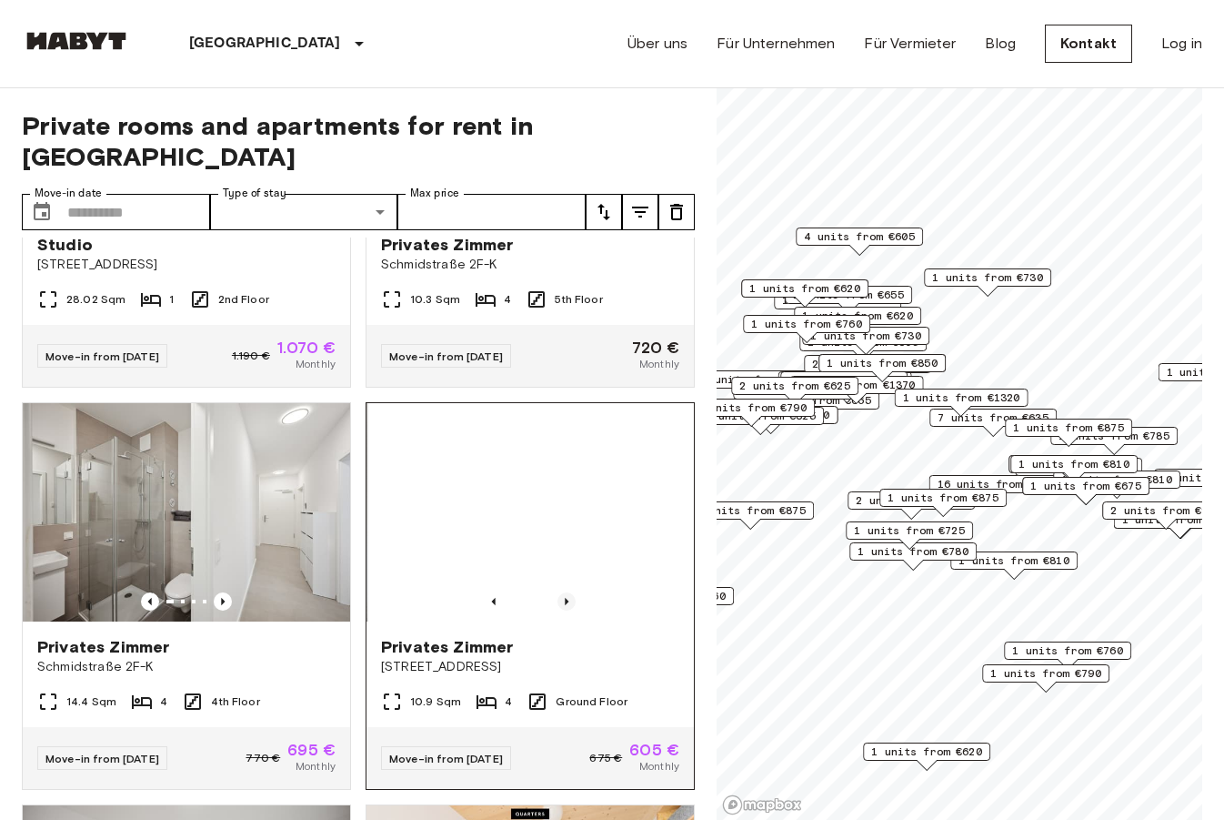
click at [568, 592] on icon "Previous image" at bounding box center [567, 601] width 18 height 18
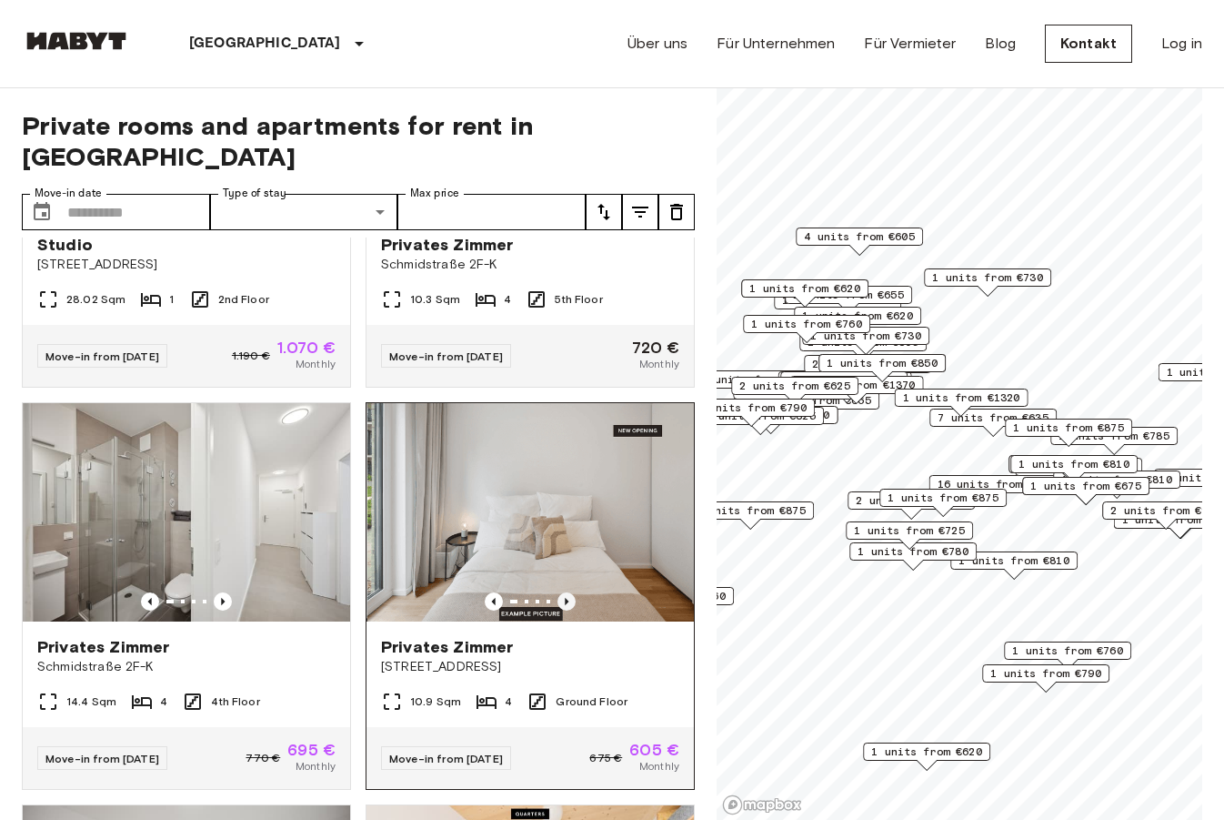
click at [568, 592] on icon "Previous image" at bounding box center [567, 601] width 18 height 18
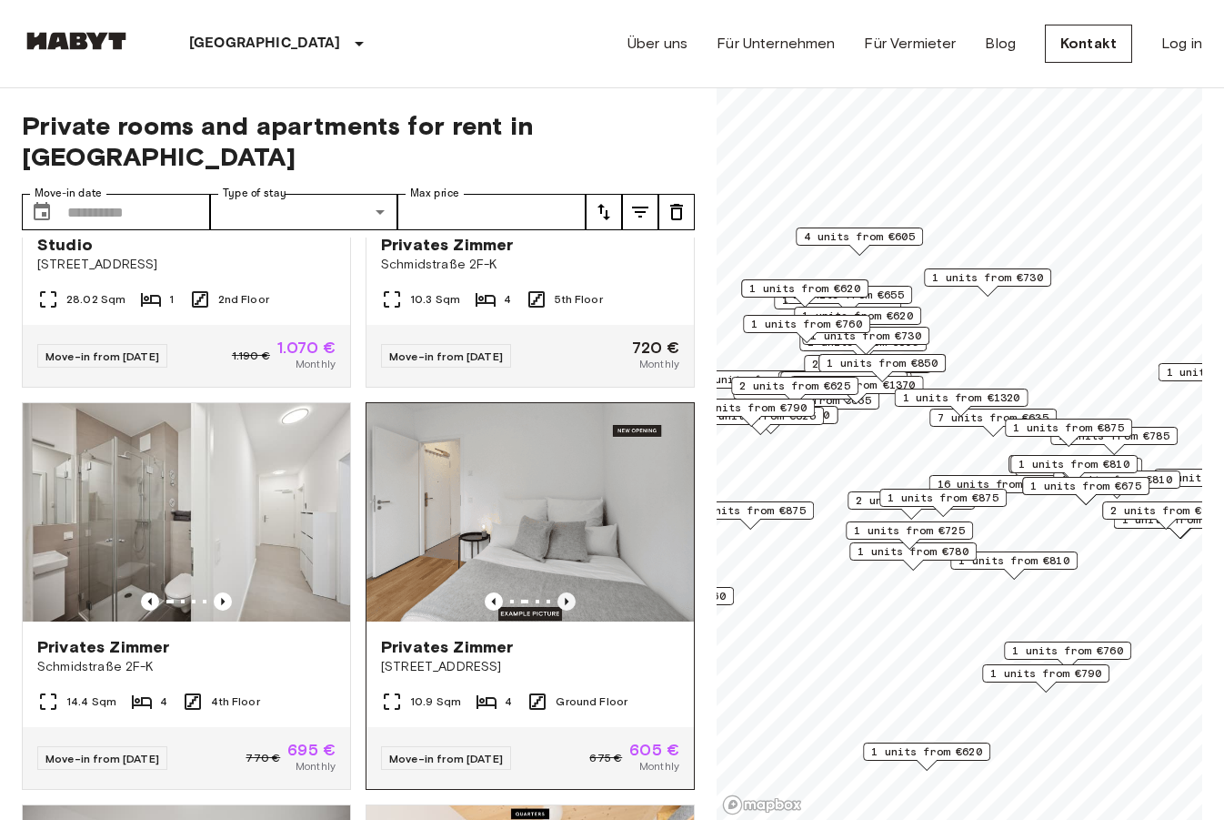
click at [568, 592] on icon "Previous image" at bounding box center [567, 601] width 18 height 18
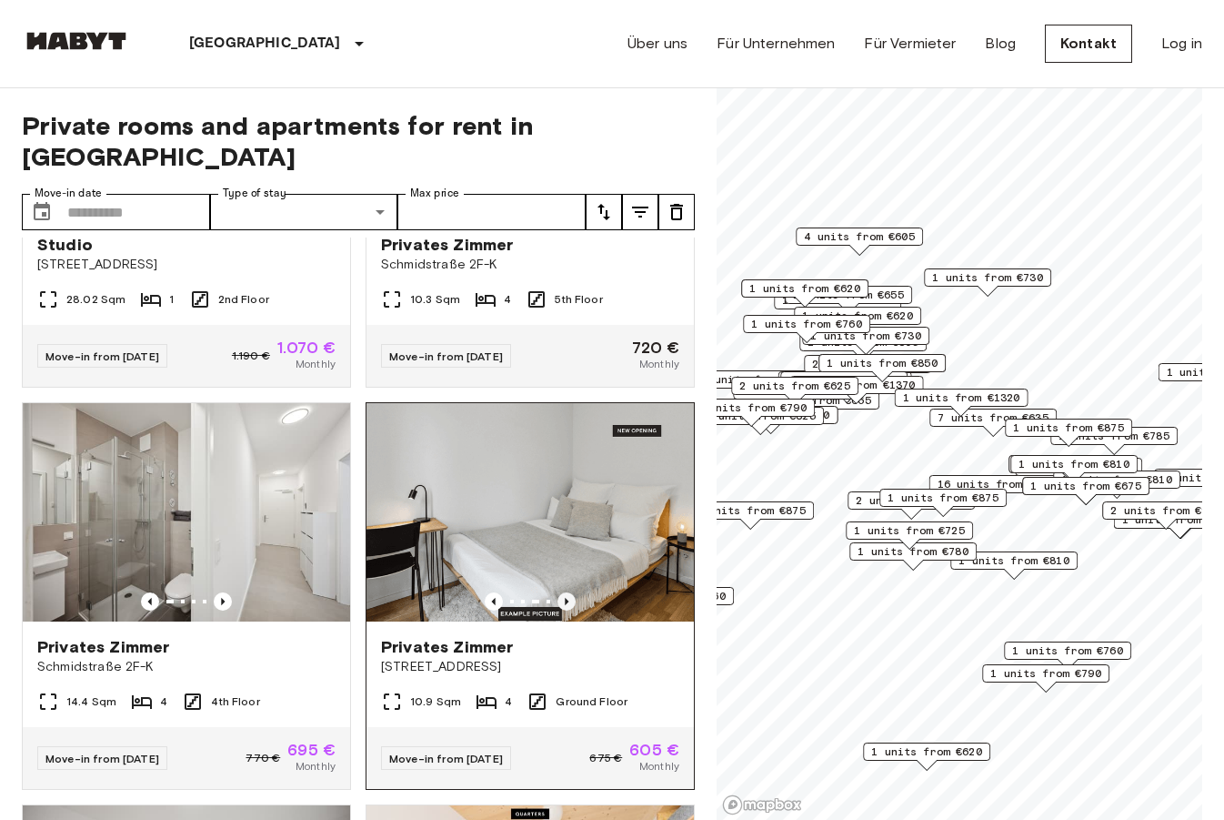
click at [568, 592] on icon "Previous image" at bounding box center [567, 601] width 18 height 18
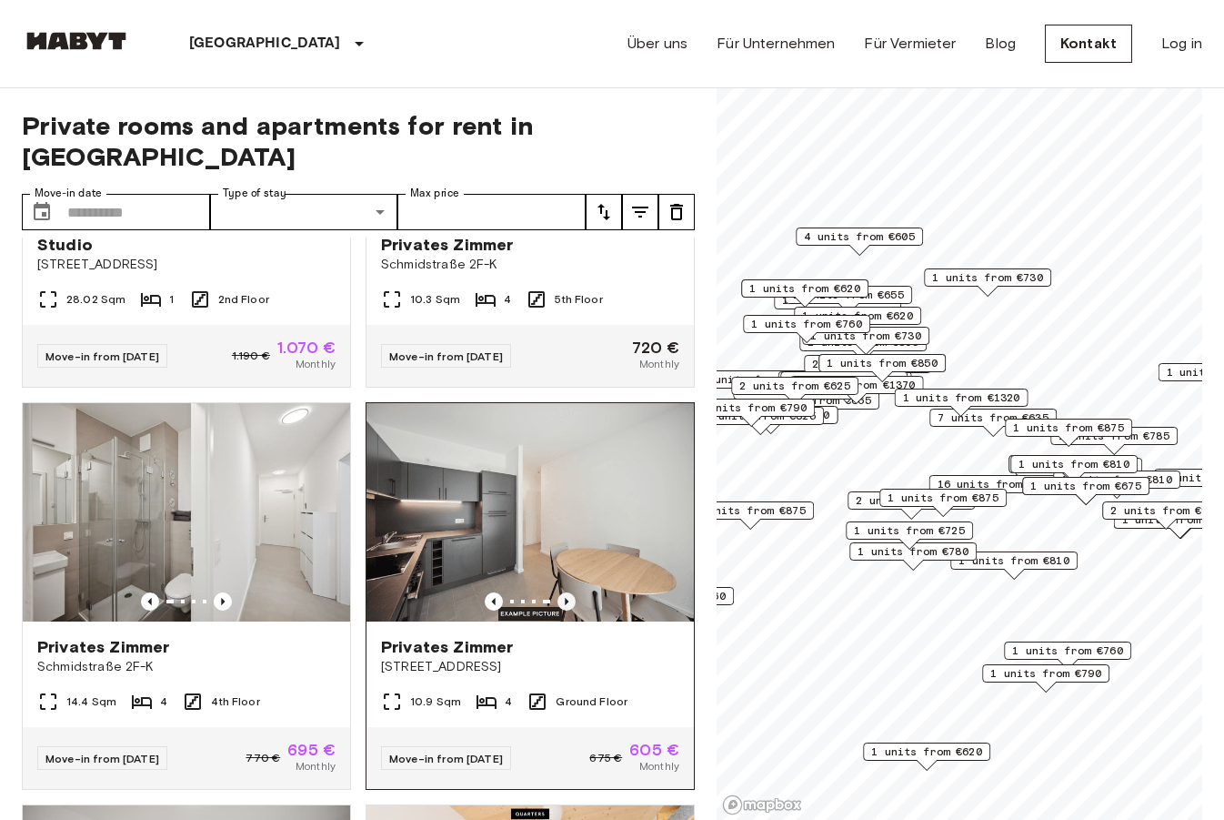
click at [568, 592] on icon "Previous image" at bounding box center [567, 601] width 18 height 18
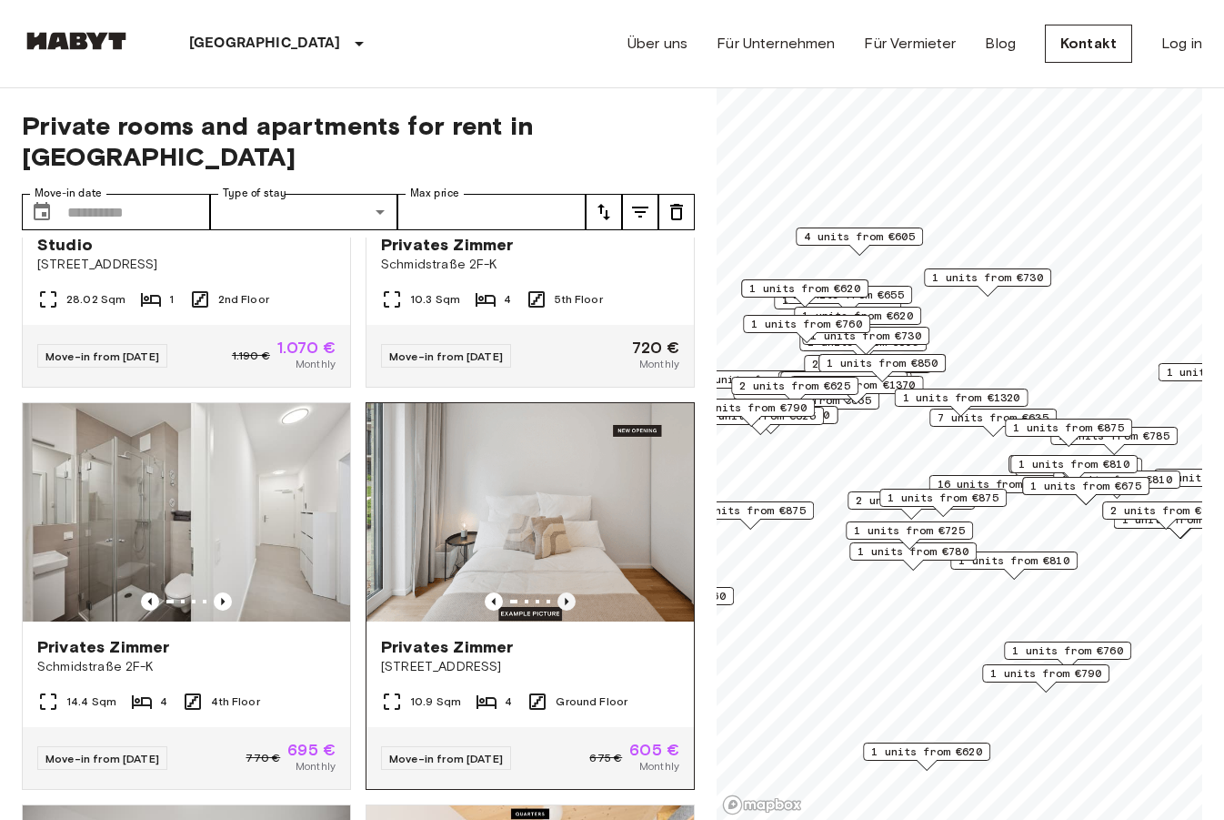
click at [568, 592] on icon "Previous image" at bounding box center [567, 601] width 18 height 18
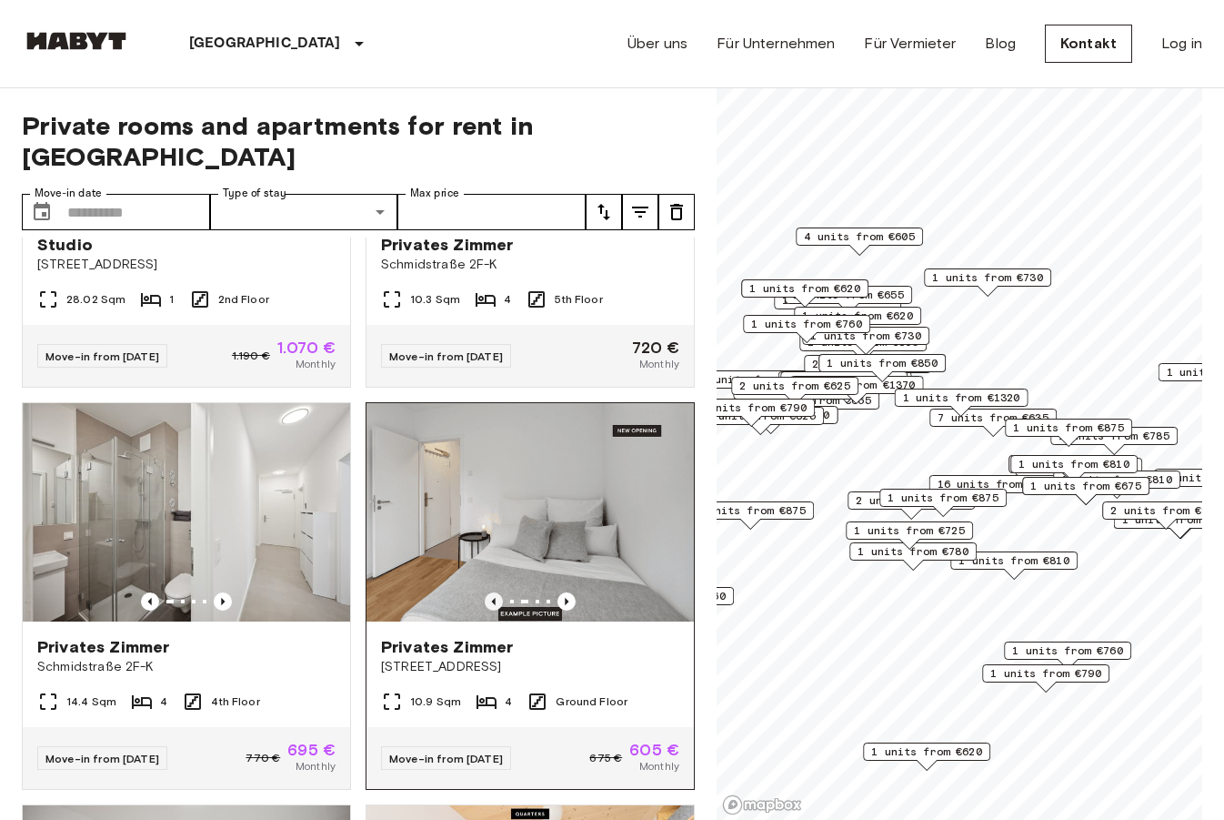
click at [491, 592] on icon "Previous image" at bounding box center [494, 601] width 18 height 18
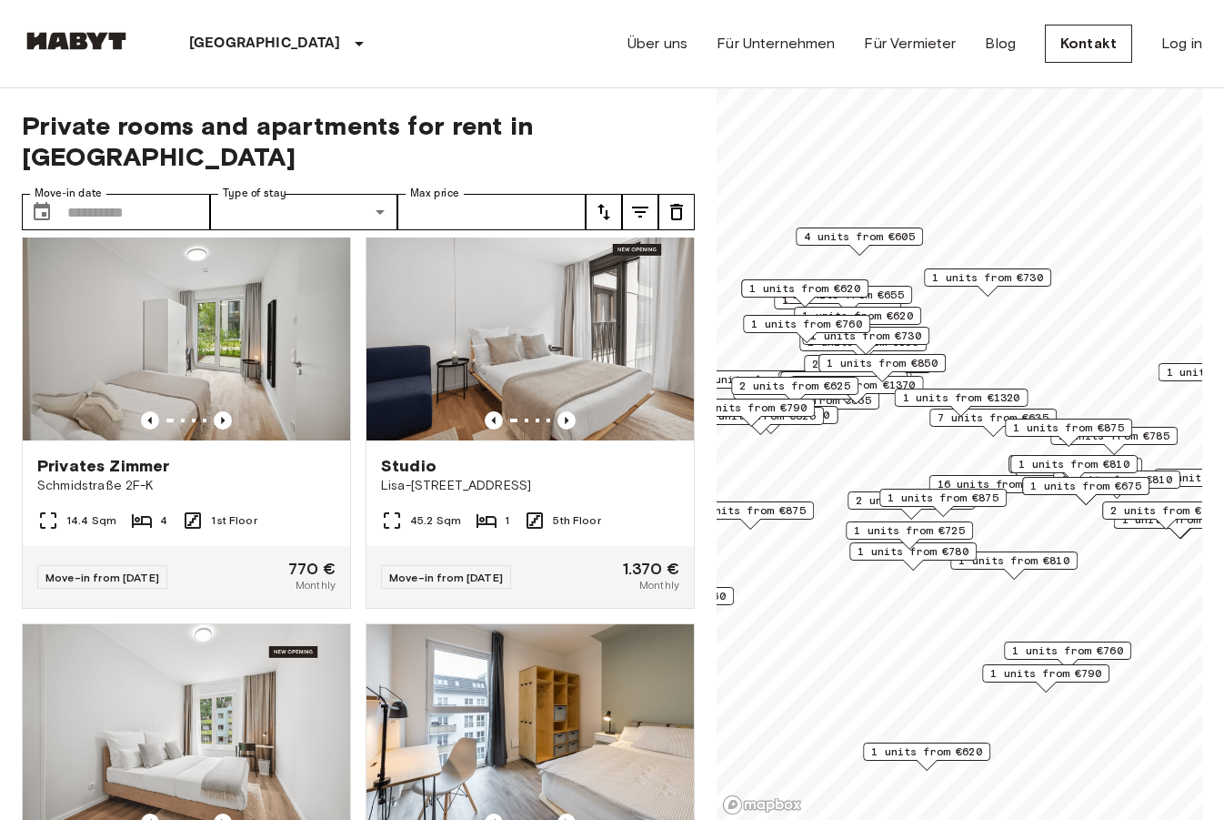
scroll to position [12895, 0]
click at [709, 487] on div "Private rooms and apartments for rent in [GEOGRAPHIC_DATA] Move-in date ​ Move-…" at bounding box center [612, 454] width 1181 height 732
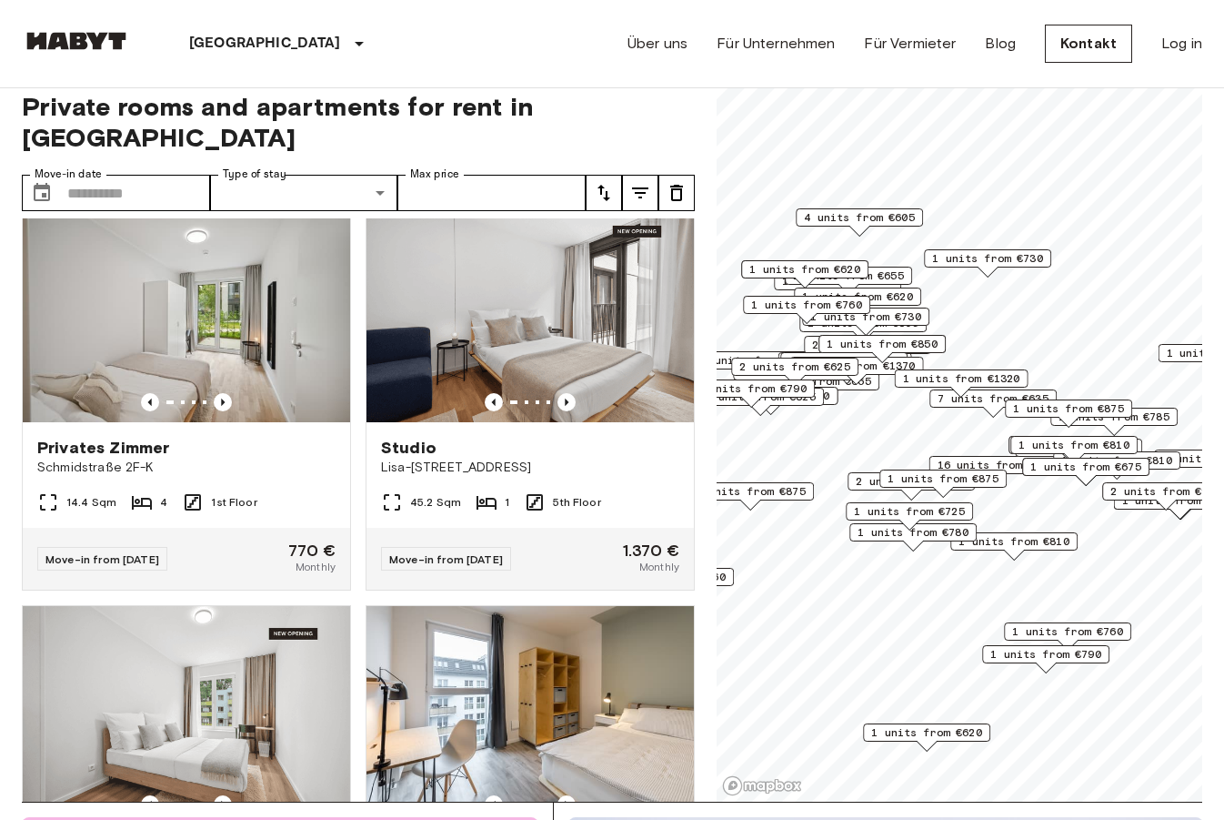
scroll to position [0, 0]
